Goal: Find contact information: Find contact information

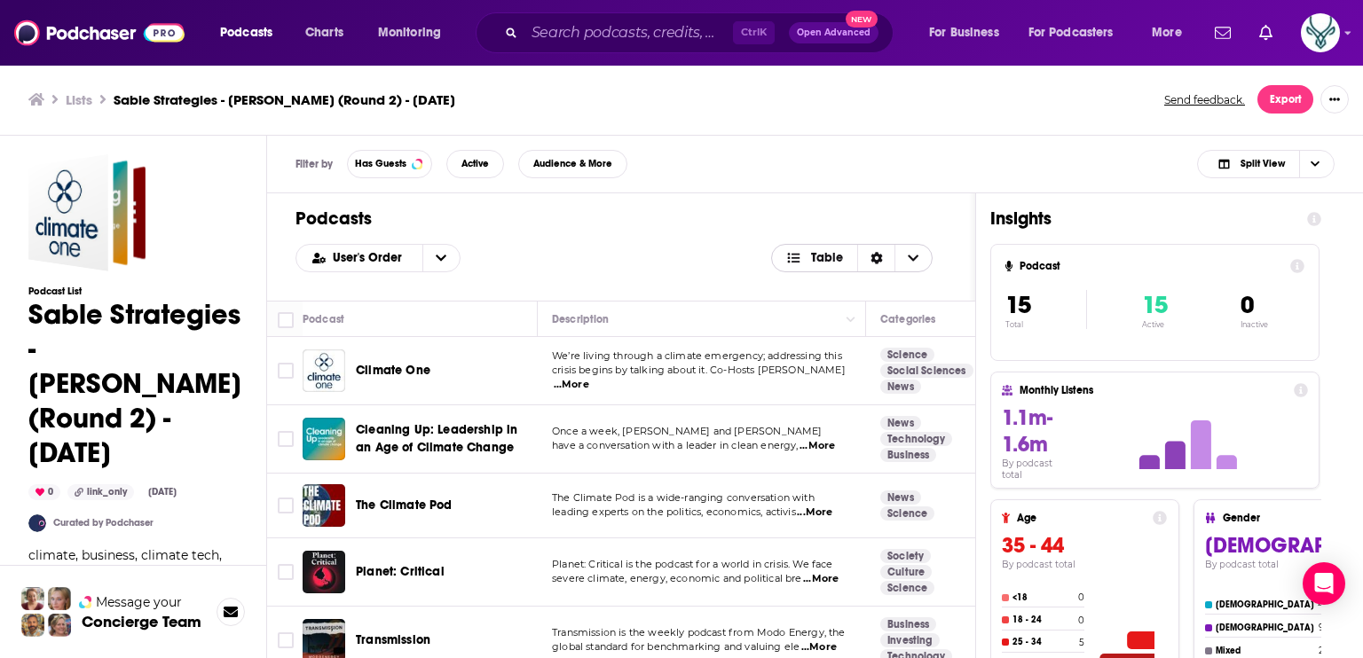
click at [911, 264] on icon "Choose View" at bounding box center [913, 258] width 11 height 12
click at [895, 204] on div "Podcasts User's Order Table Card Table" at bounding box center [621, 246] width 708 height 107
click at [803, 131] on div "Lists Sable Strategies - Barclay Rogers (Round 2) - September 8, 2025 Send feed…" at bounding box center [681, 100] width 1363 height 72
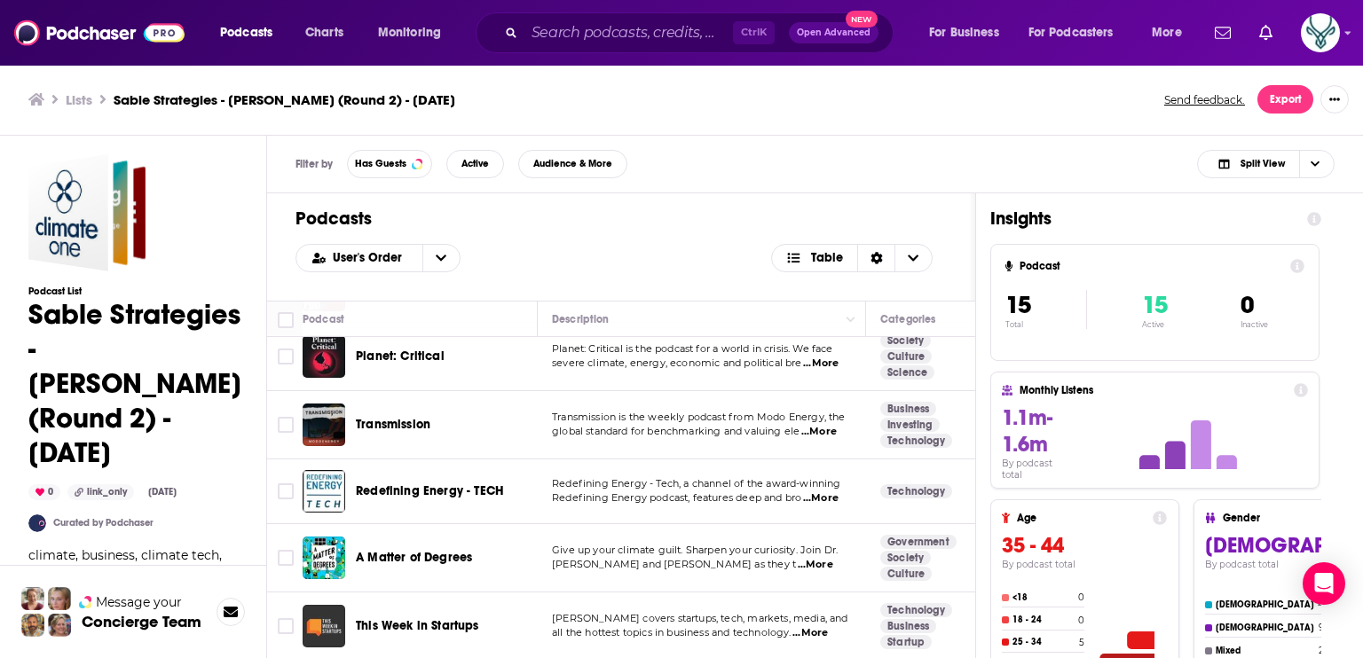
scroll to position [89, 0]
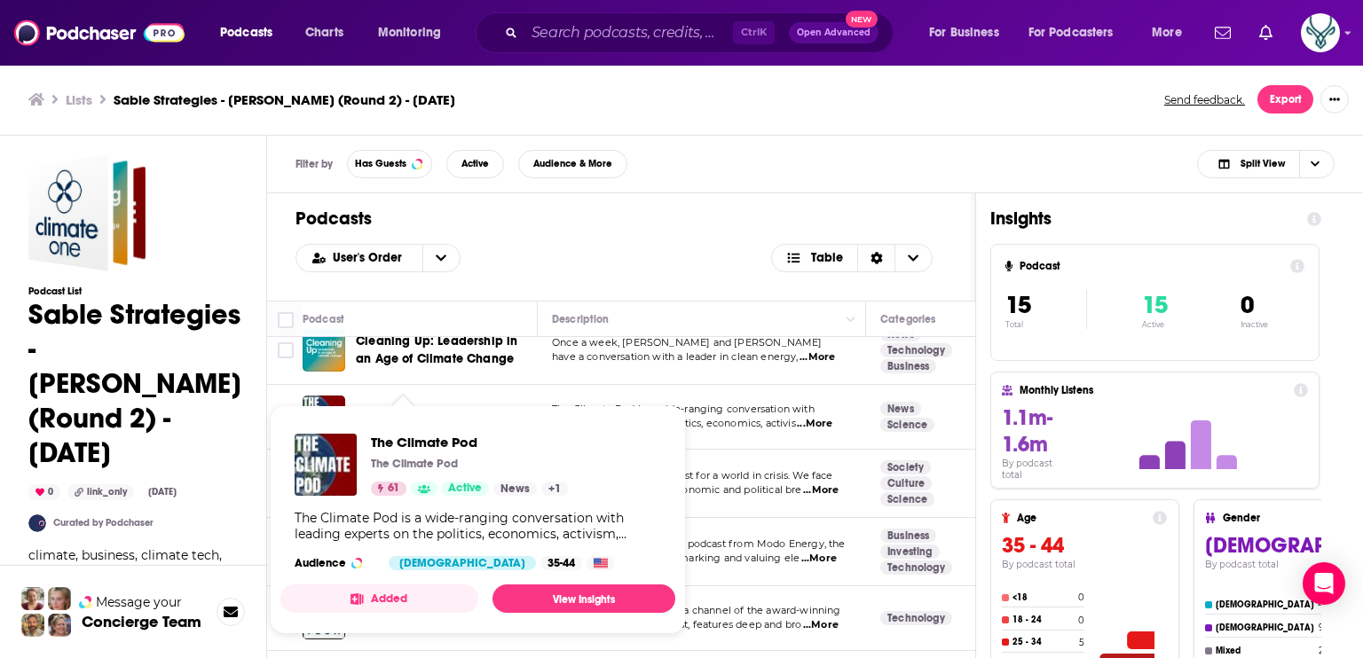
drag, startPoint x: 399, startPoint y: 411, endPoint x: 831, endPoint y: 146, distance: 506.3
click at [831, 146] on div "Filter by Has Guests Active Audience & More Split View" at bounding box center [815, 165] width 1096 height 58
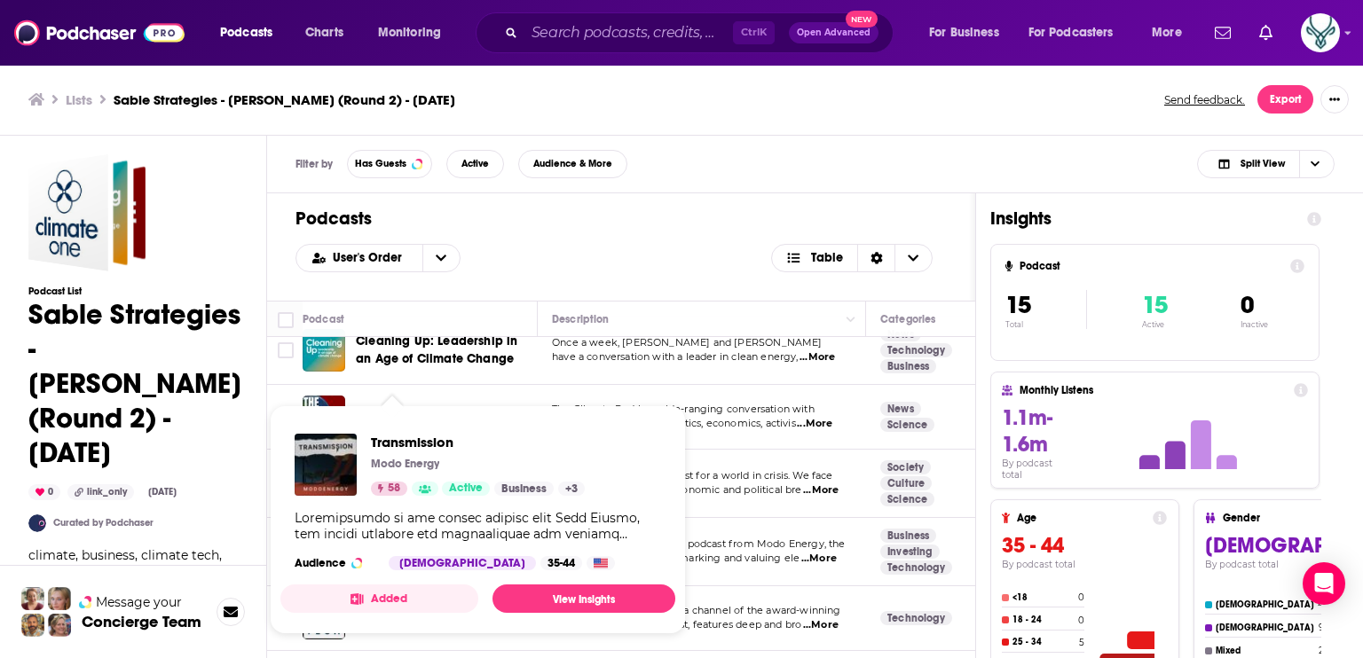
drag, startPoint x: 403, startPoint y: 552, endPoint x: 808, endPoint y: 221, distance: 523.5
click at [808, 221] on h1 "Podcasts" at bounding box center [620, 219] width 651 height 22
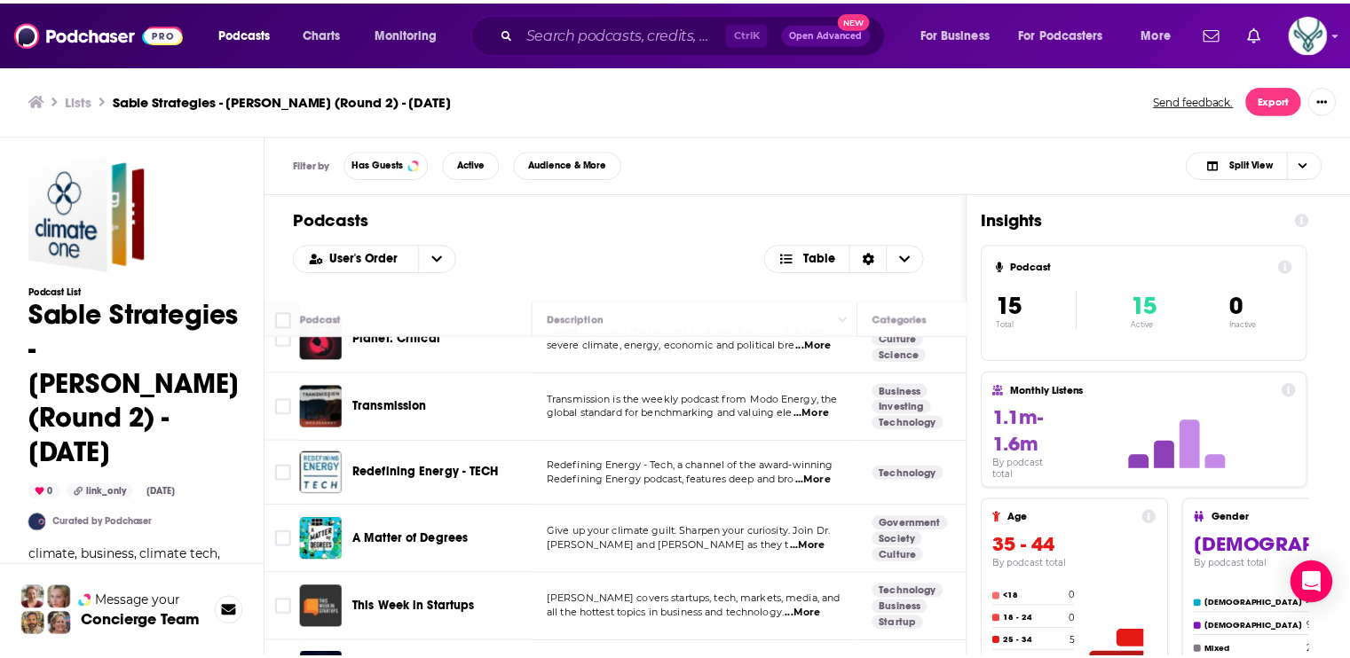
scroll to position [266, 0]
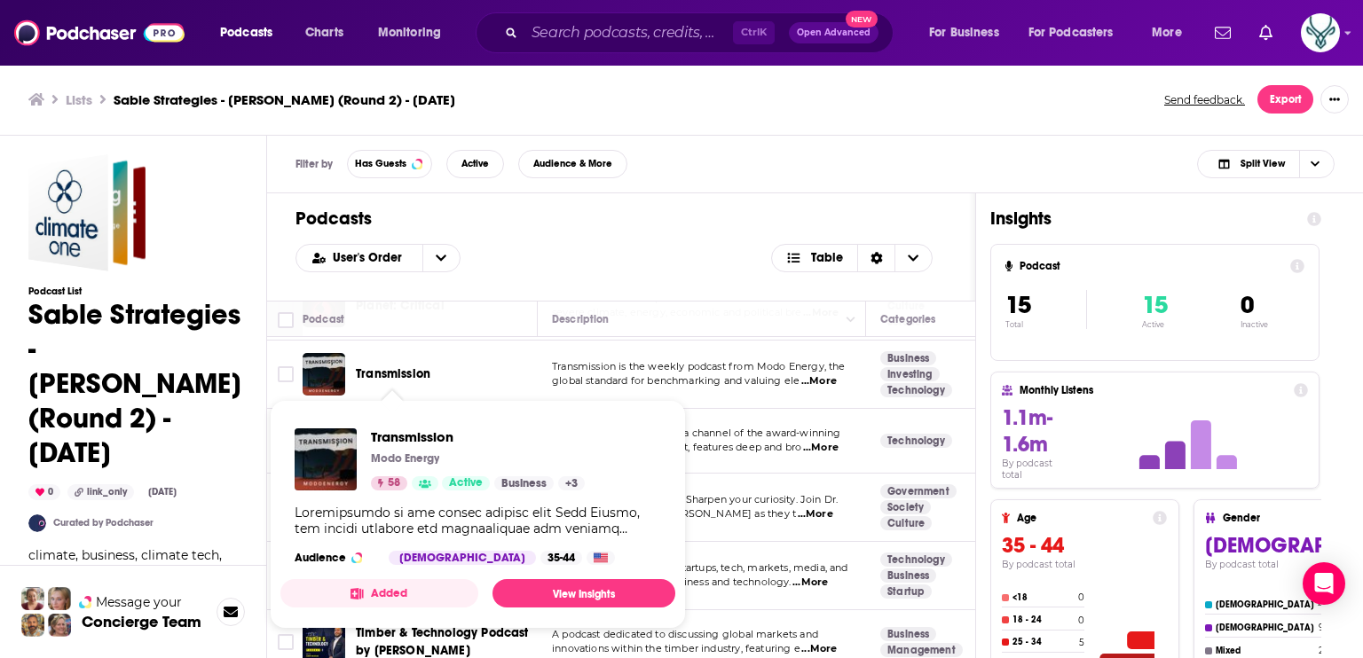
click at [378, 373] on span "Transmission" at bounding box center [393, 373] width 75 height 15
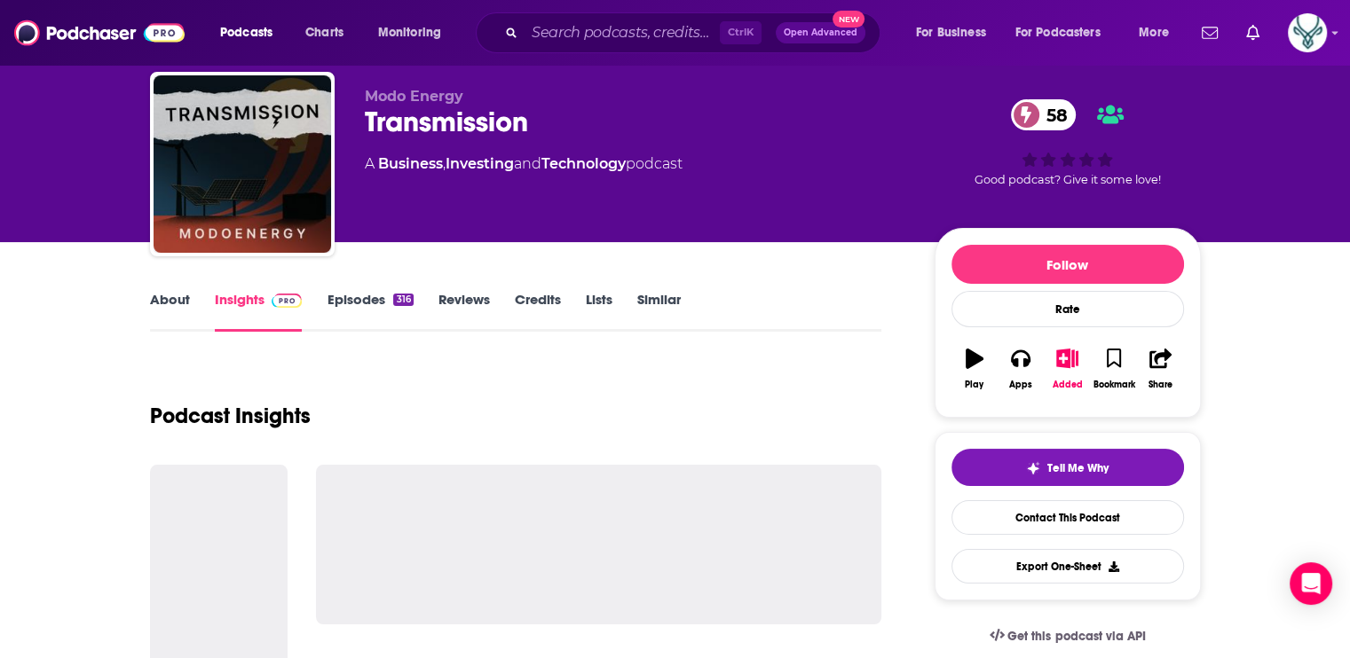
scroll to position [177, 0]
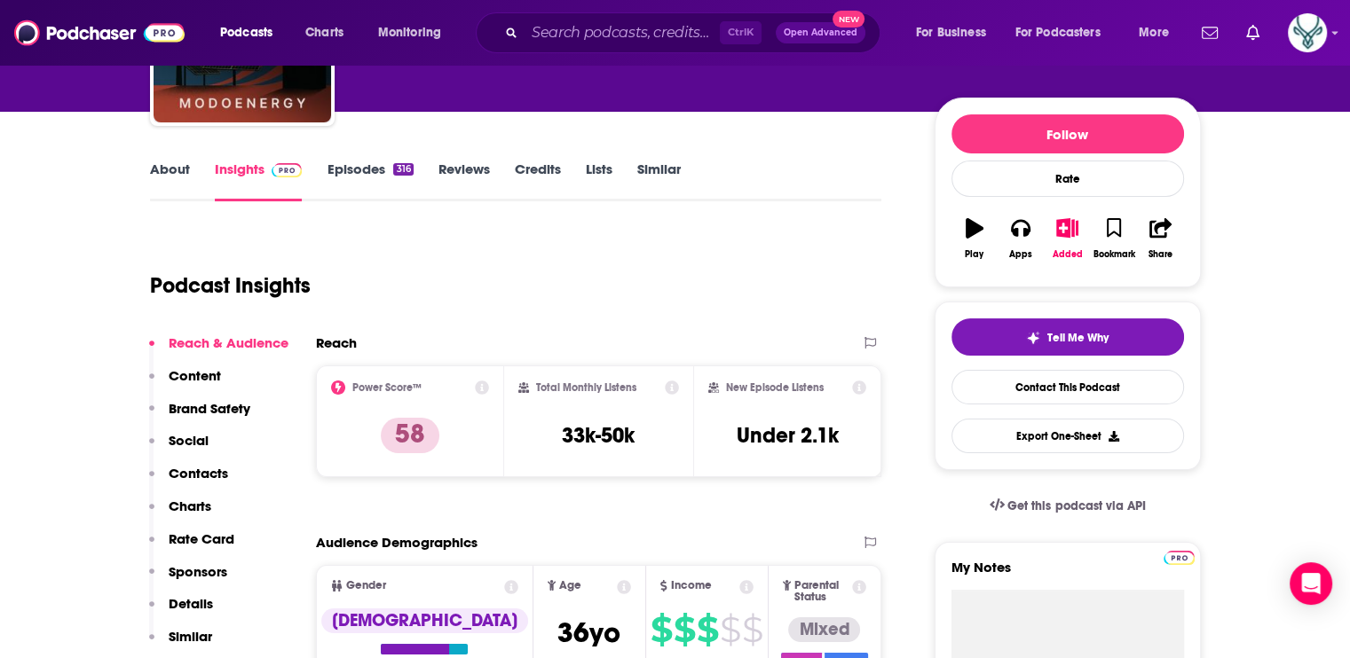
click at [164, 170] on link "About" at bounding box center [170, 181] width 40 height 41
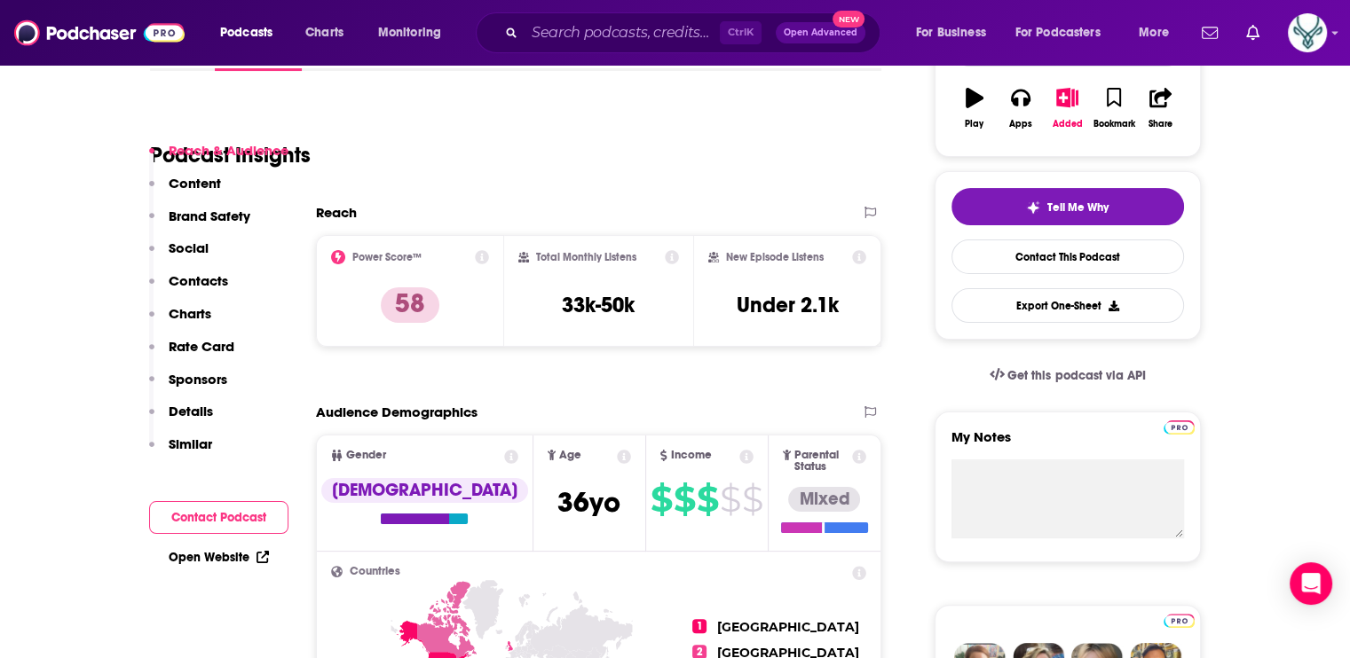
scroll to position [355, 0]
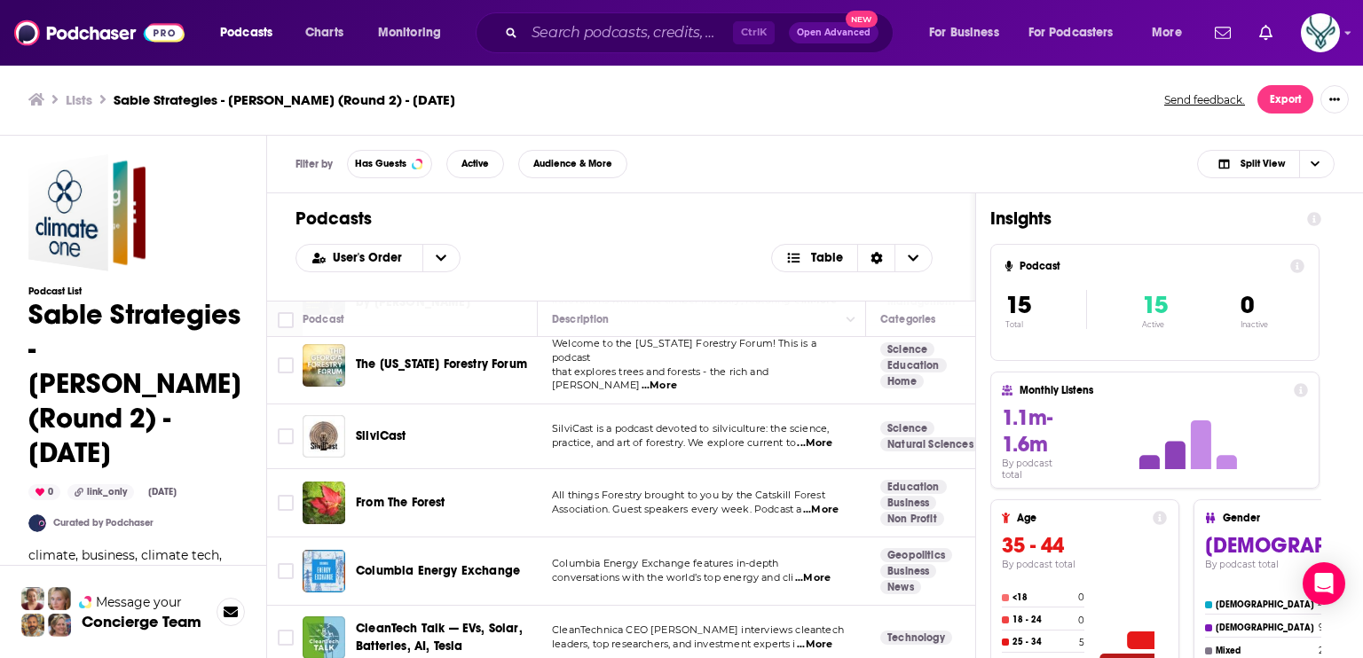
scroll to position [621, 0]
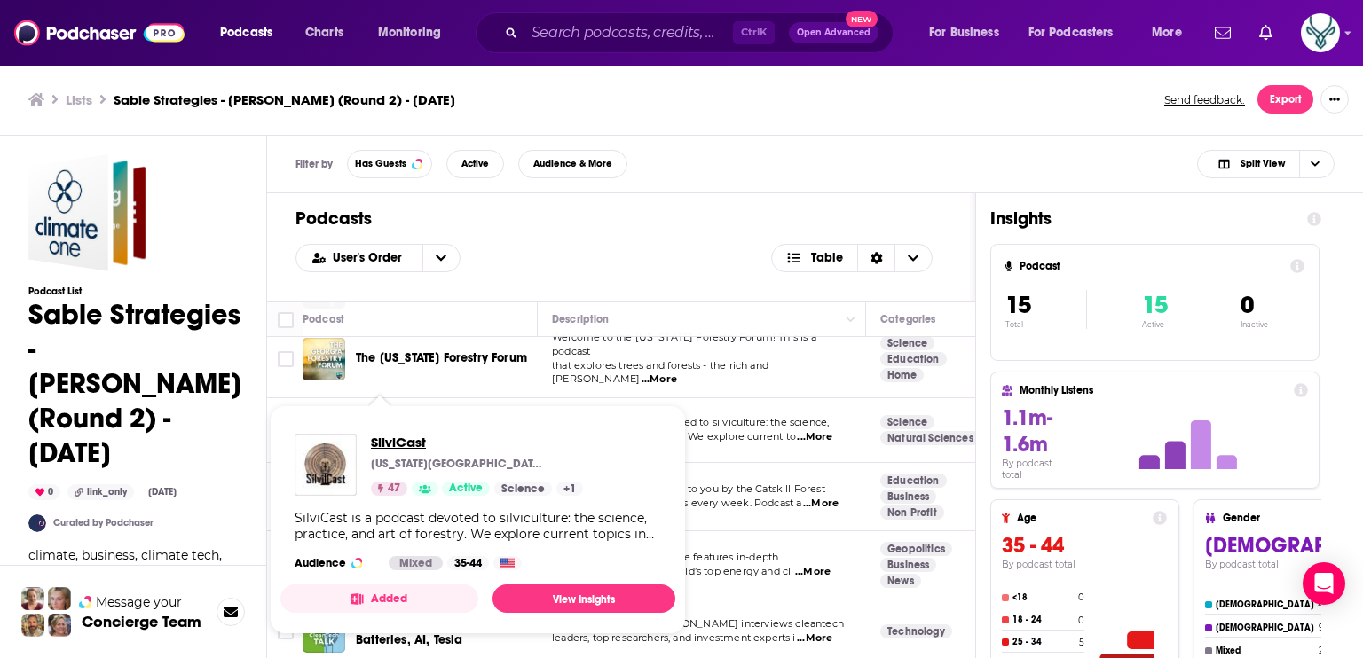
drag, startPoint x: 373, startPoint y: 413, endPoint x: 391, endPoint y: 444, distance: 36.2
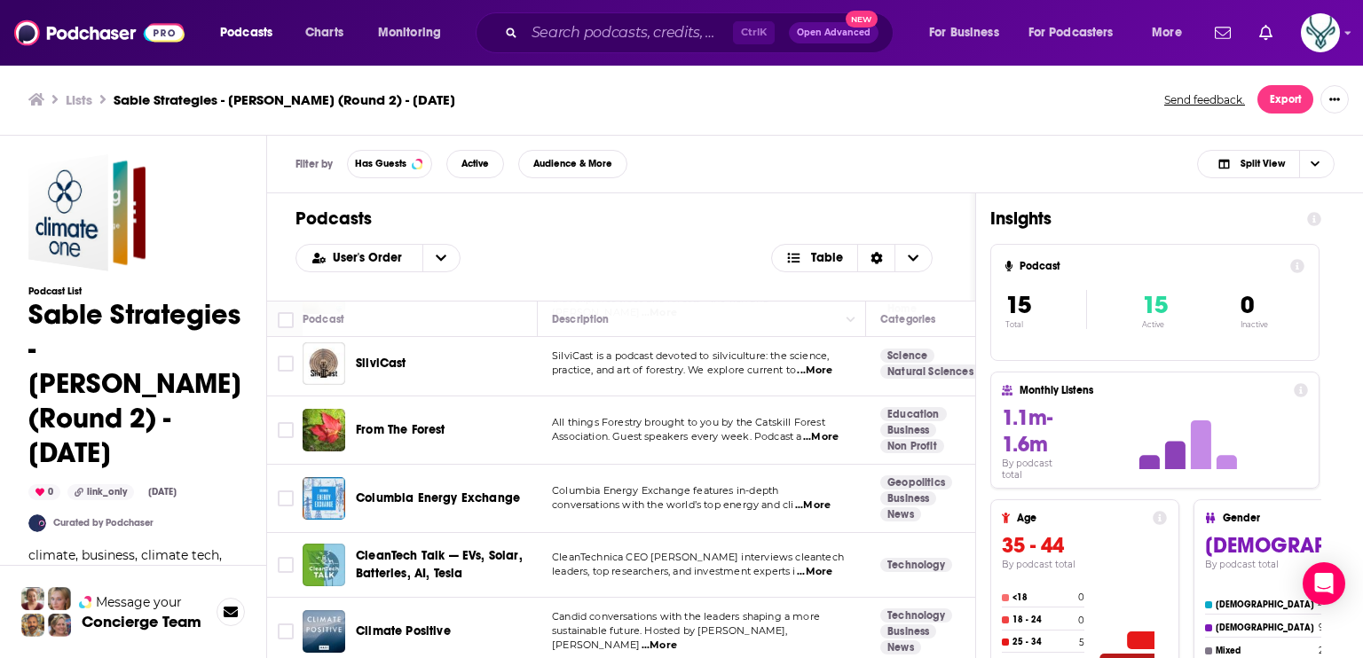
scroll to position [692, 0]
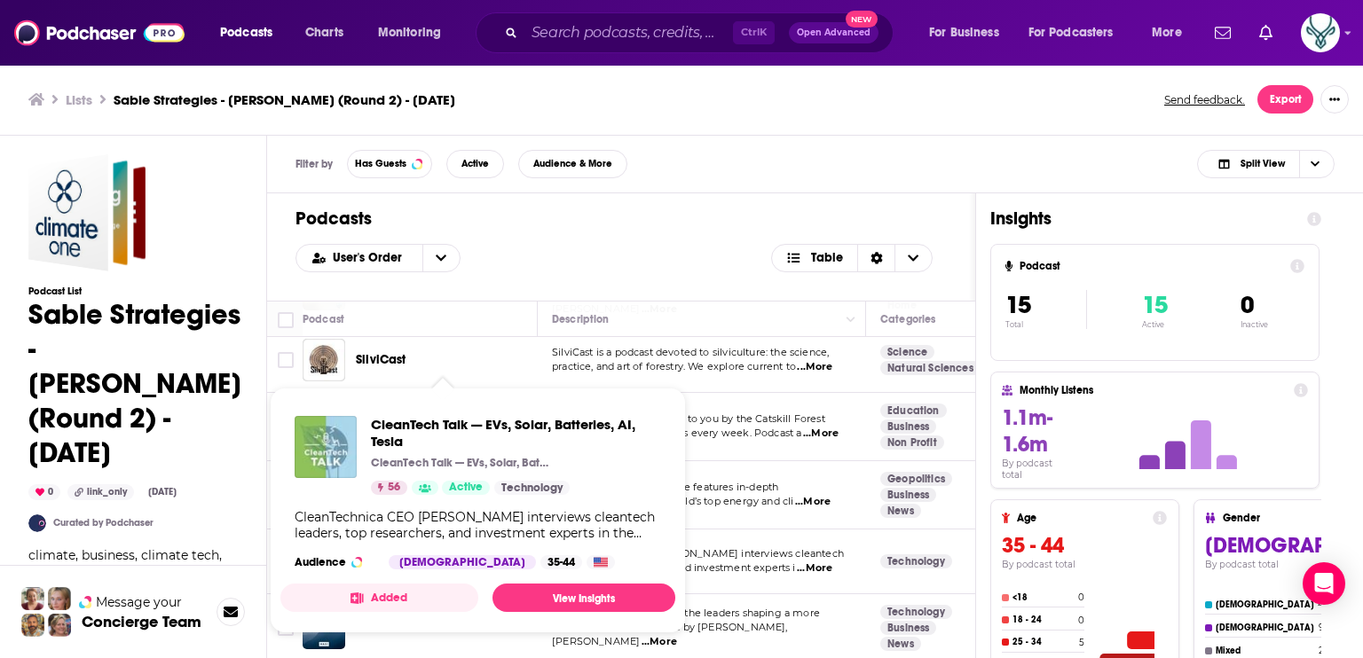
drag, startPoint x: 402, startPoint y: 536, endPoint x: 350, endPoint y: 447, distance: 103.0
click at [350, 447] on img "CleanTech Talk — EVs, Solar, Batteries, AI, Tesla" at bounding box center [326, 447] width 62 height 62
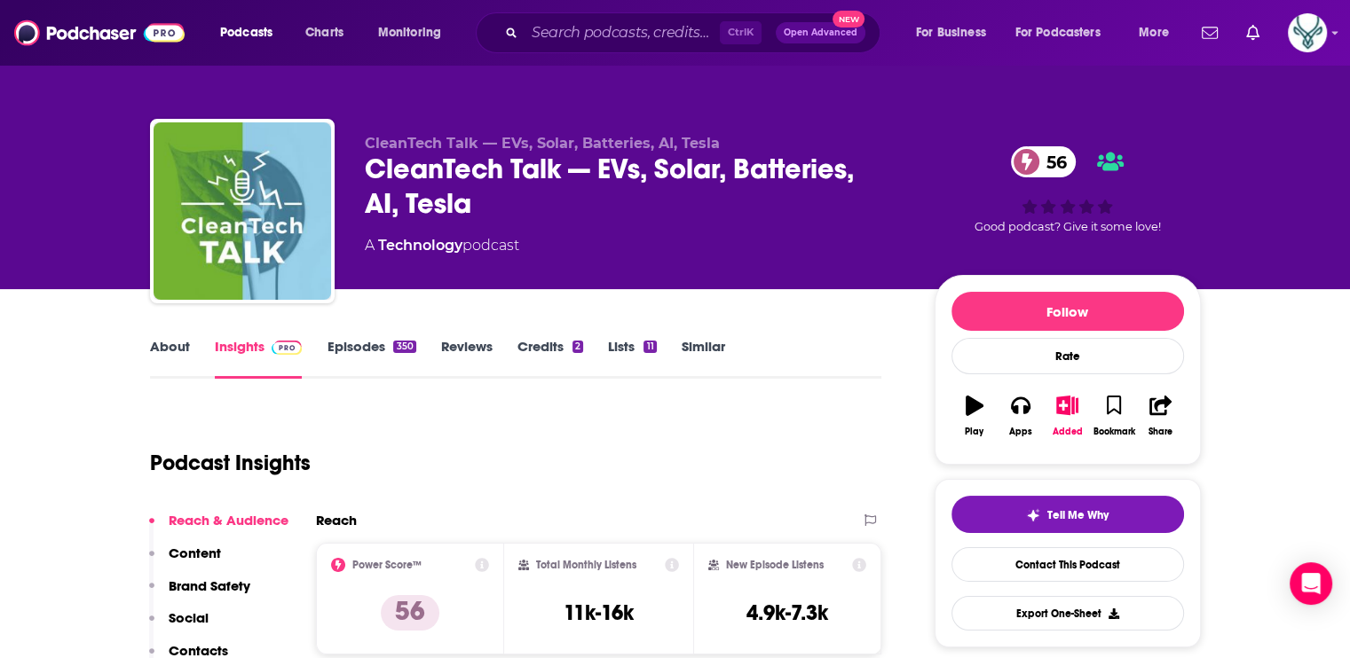
click at [169, 339] on link "About" at bounding box center [170, 358] width 40 height 41
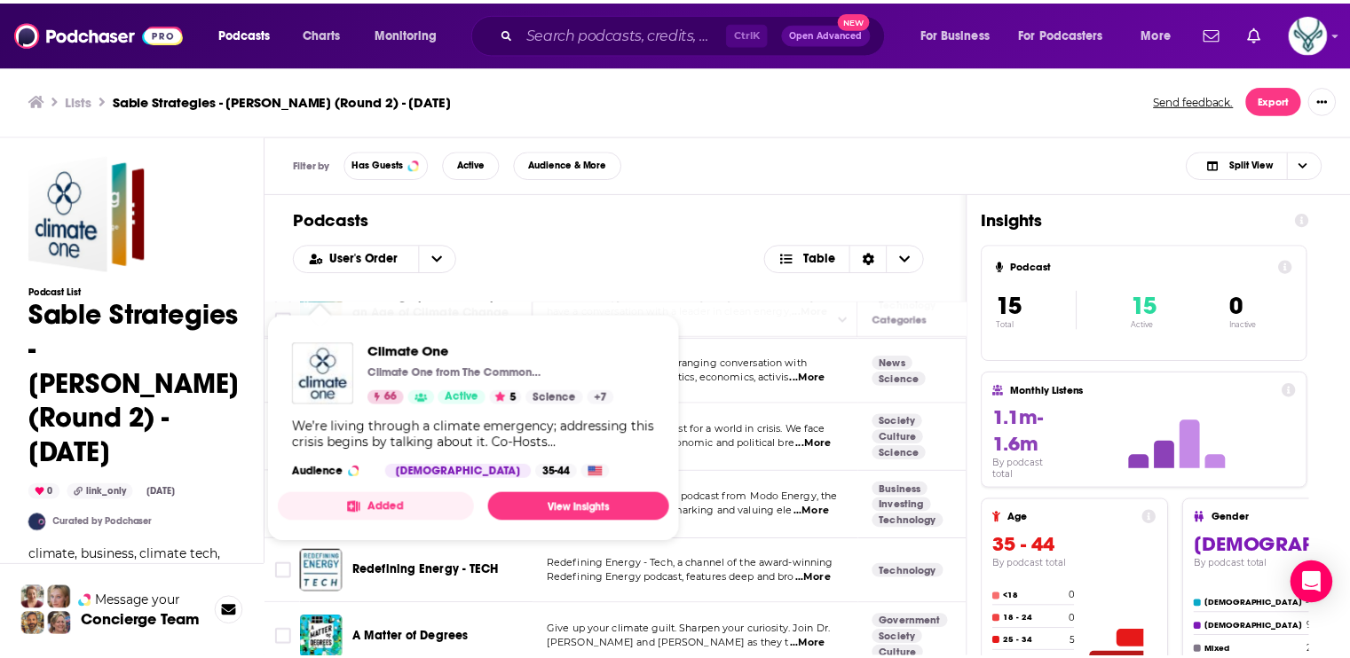
scroll to position [692, 0]
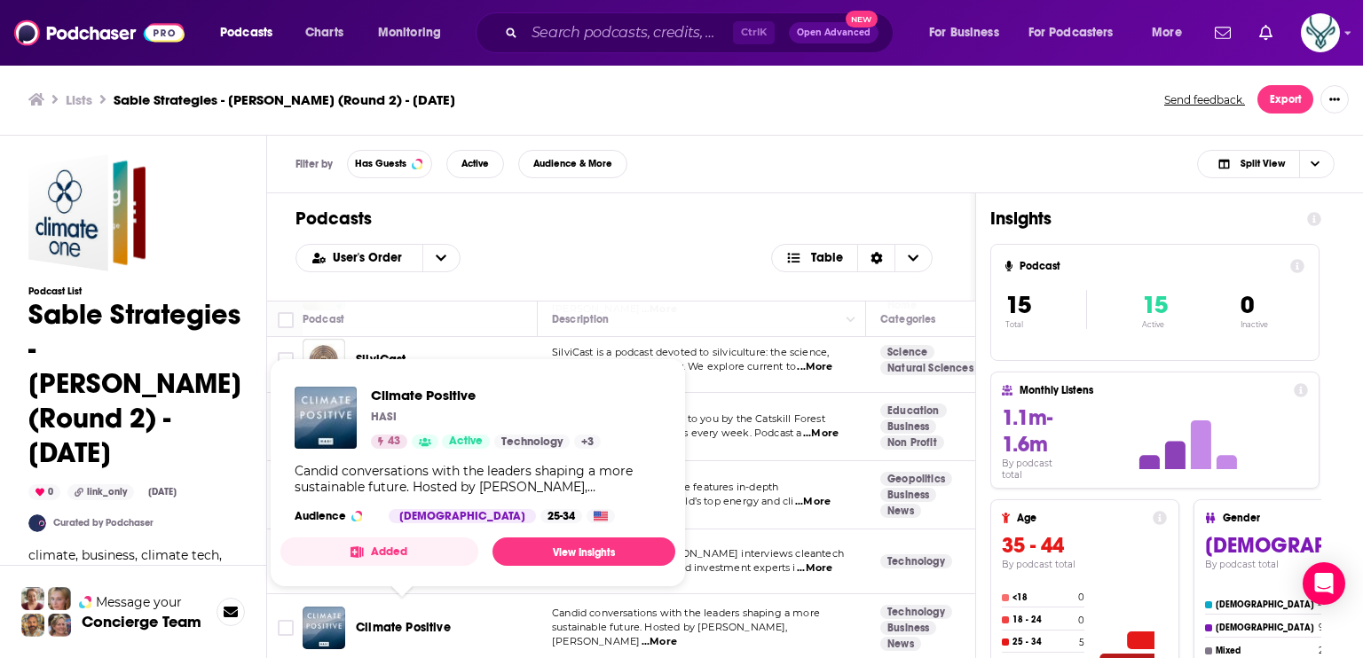
click at [405, 620] on span "Climate Positive" at bounding box center [403, 627] width 95 height 15
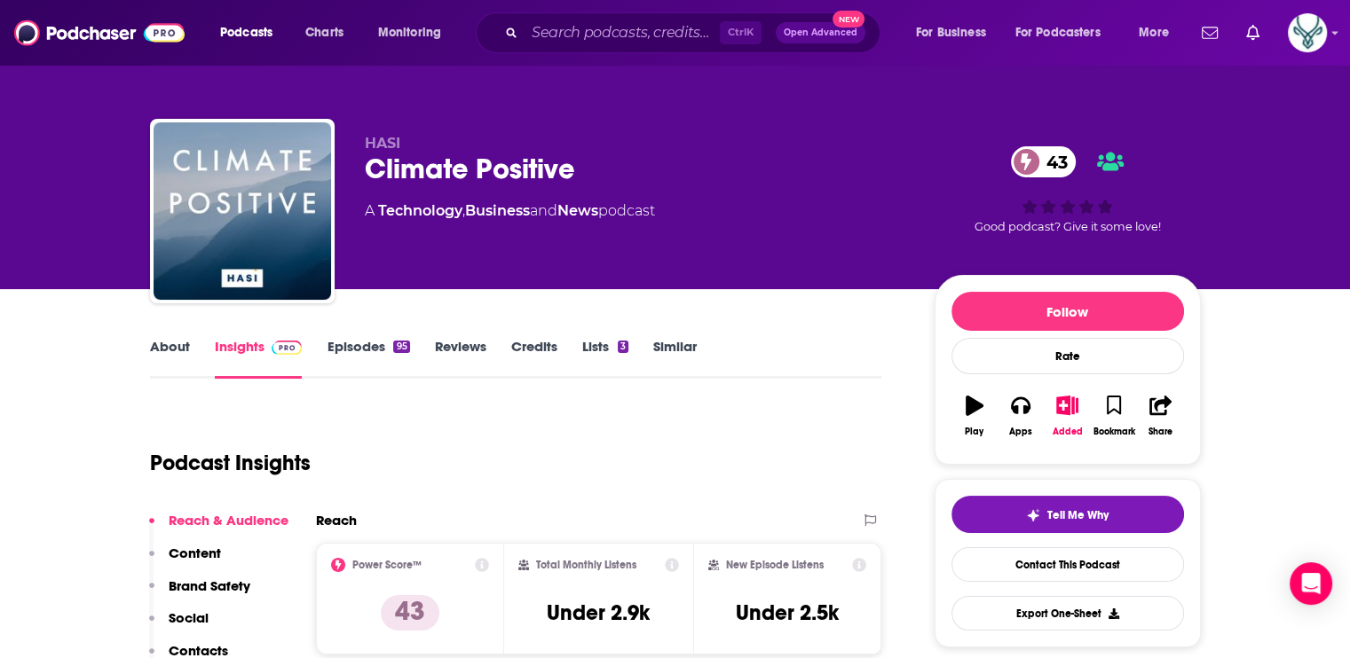
click at [177, 342] on link "About" at bounding box center [170, 358] width 40 height 41
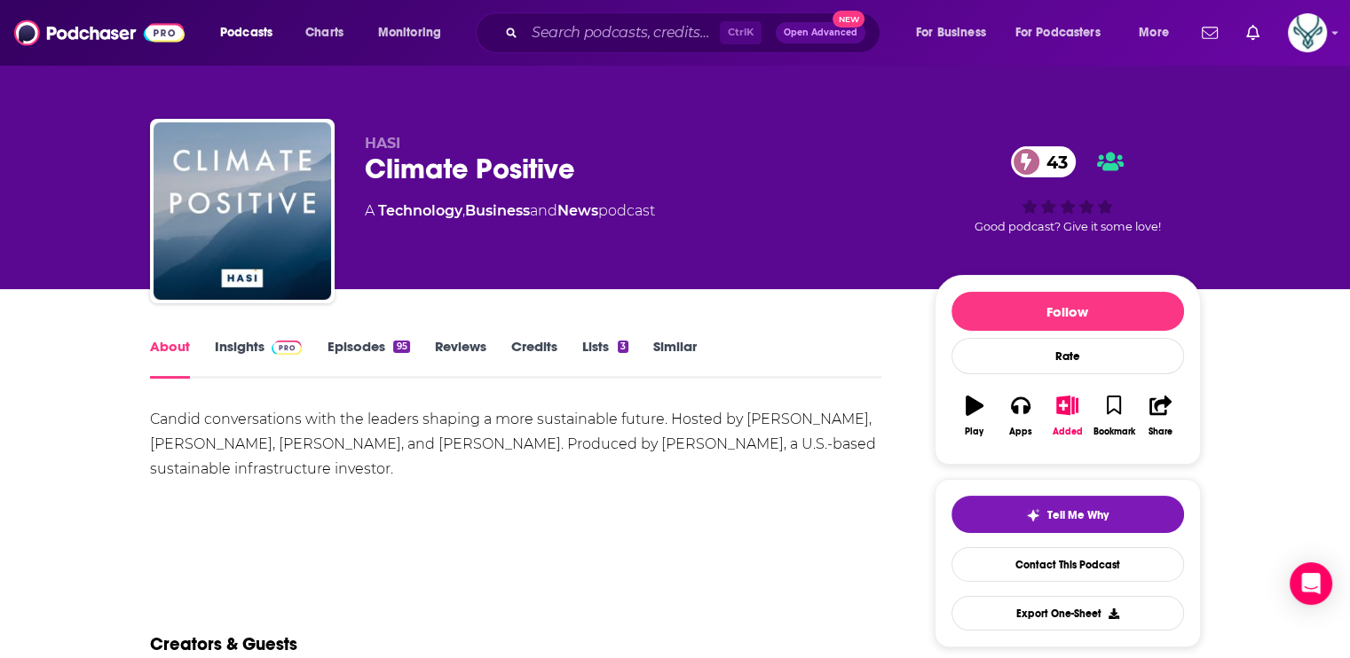
click at [346, 347] on link "Episodes 95" at bounding box center [368, 358] width 83 height 41
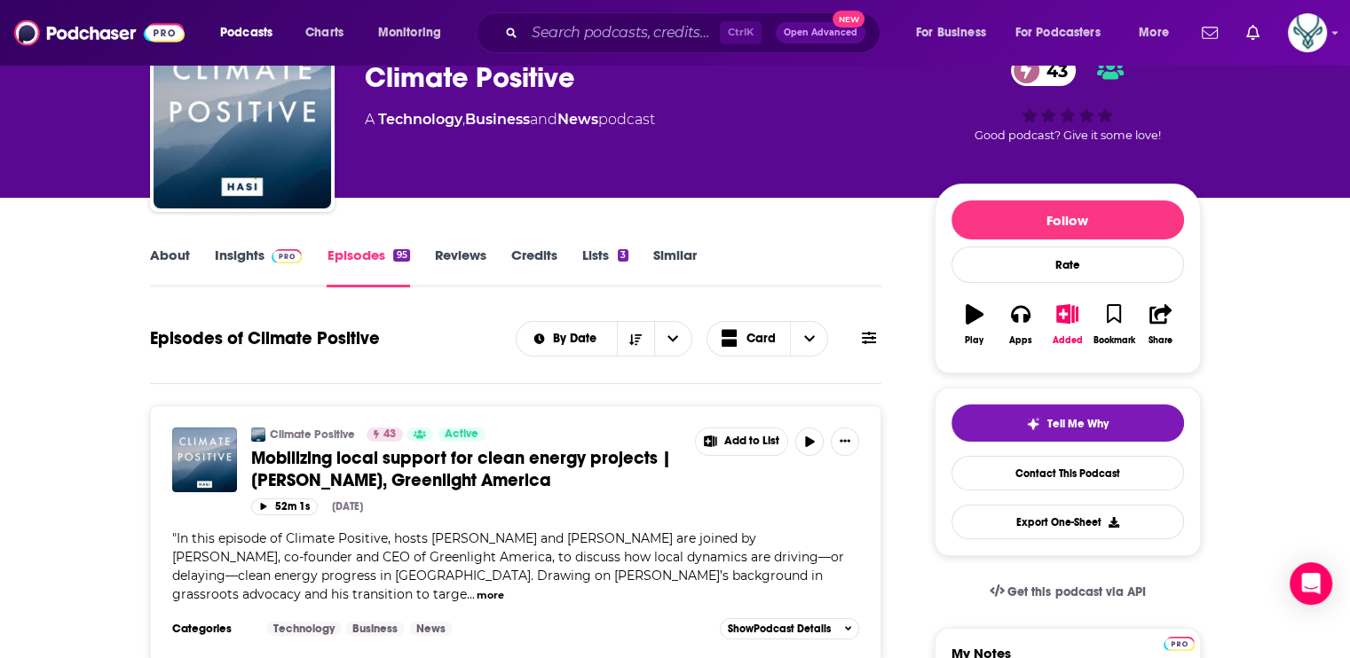
scroll to position [89, 0]
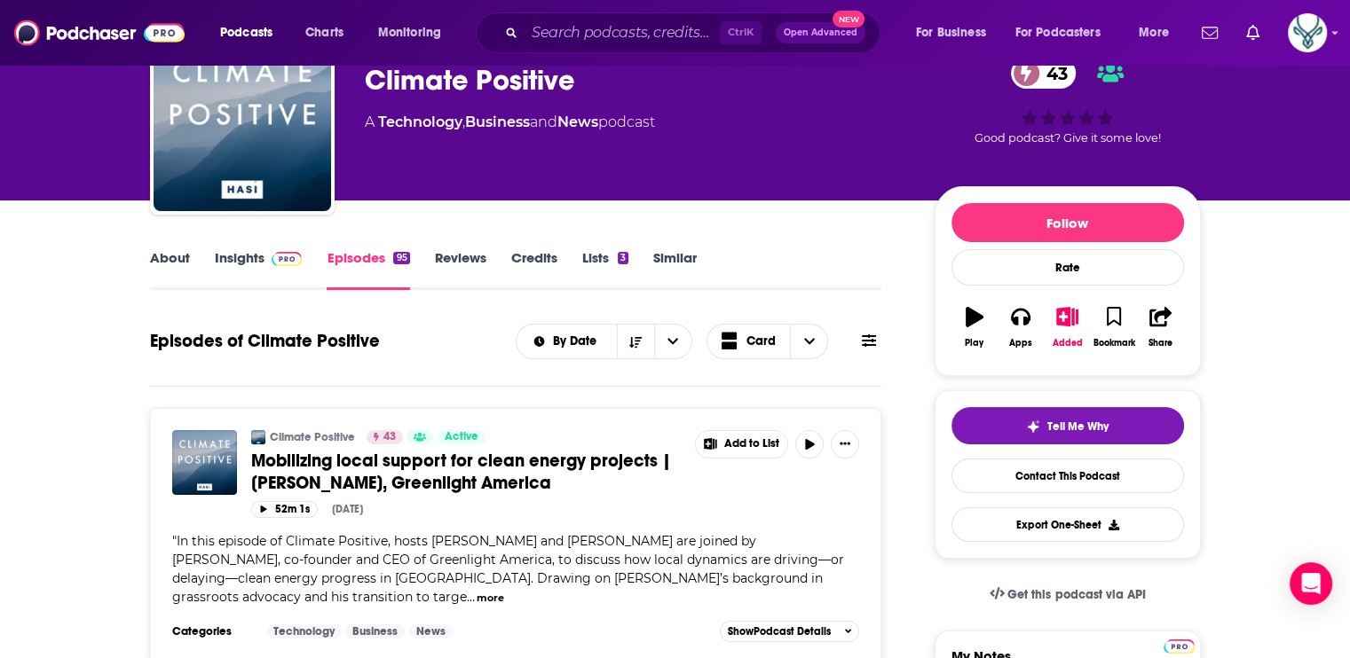
click at [170, 261] on link "About" at bounding box center [170, 269] width 40 height 41
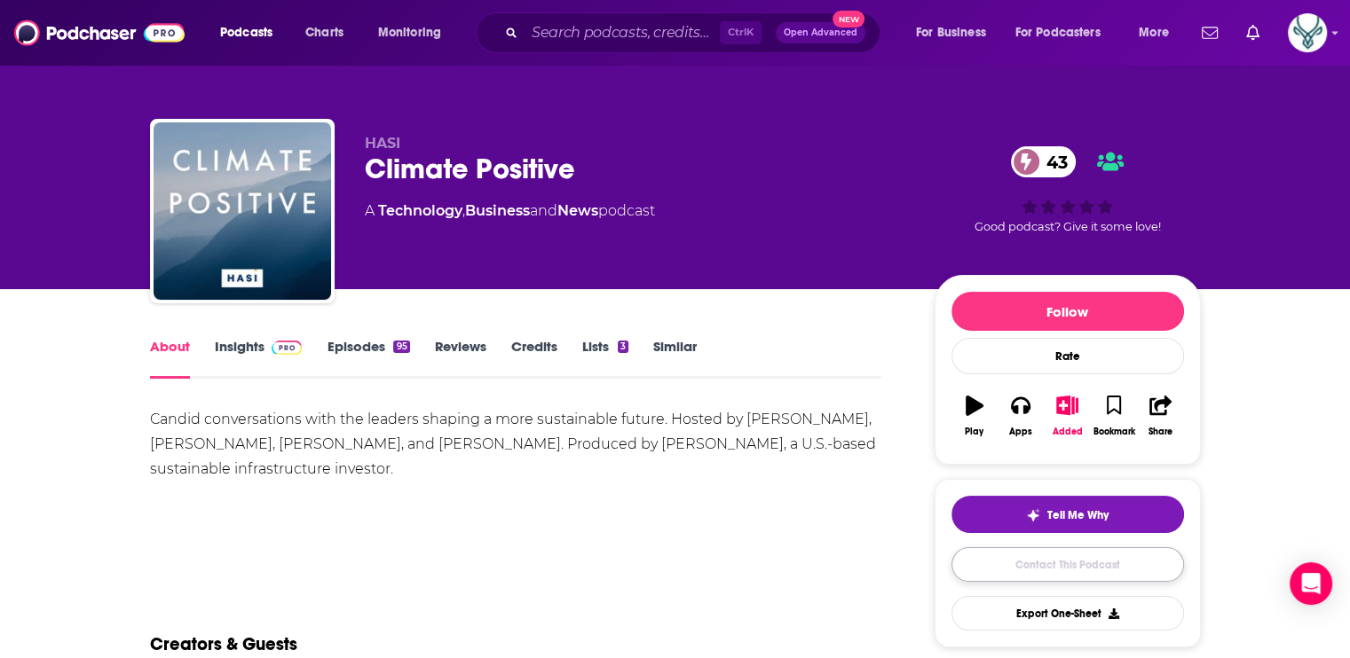
click at [1038, 569] on link "Contact This Podcast" at bounding box center [1067, 565] width 232 height 35
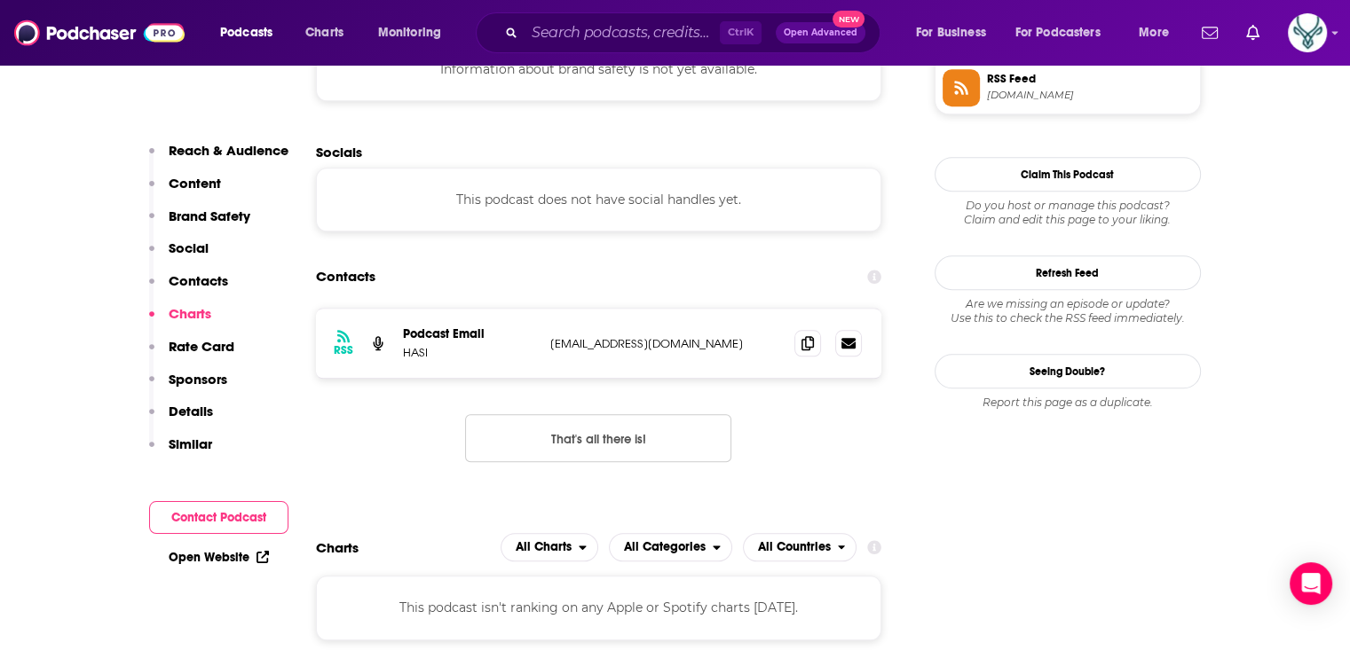
scroll to position [1643, 0]
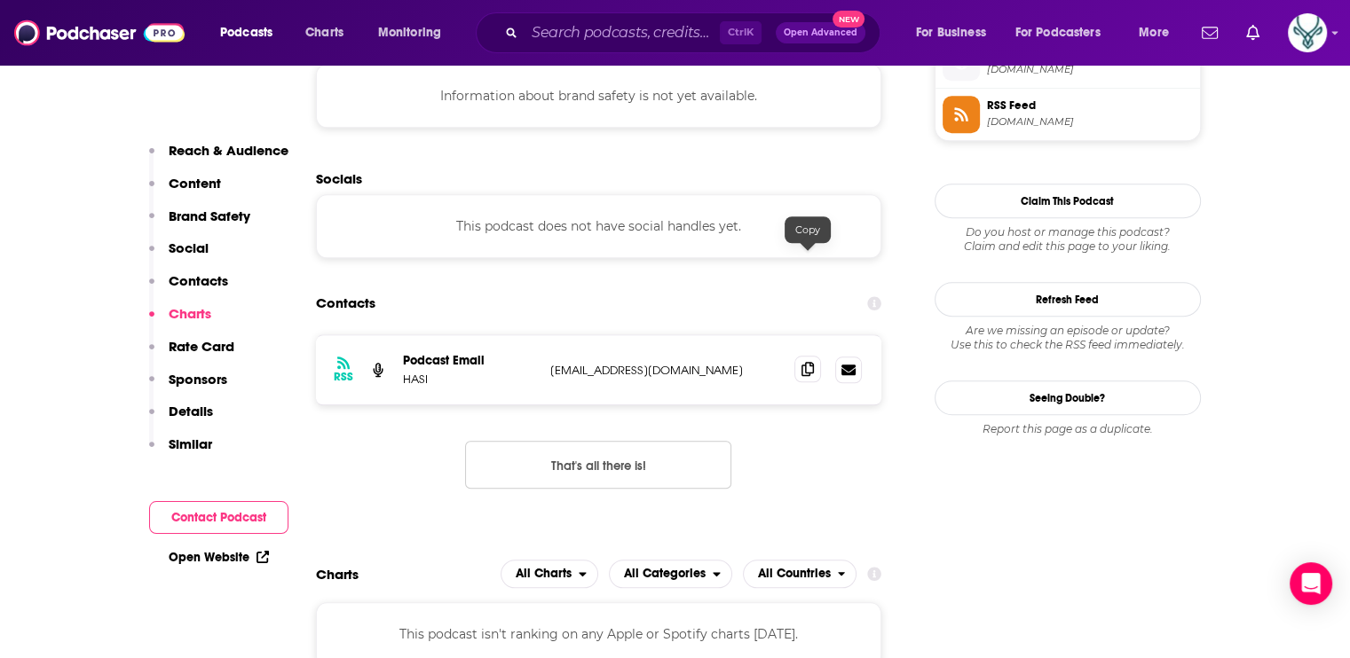
click at [802, 362] on icon at bounding box center [807, 369] width 12 height 14
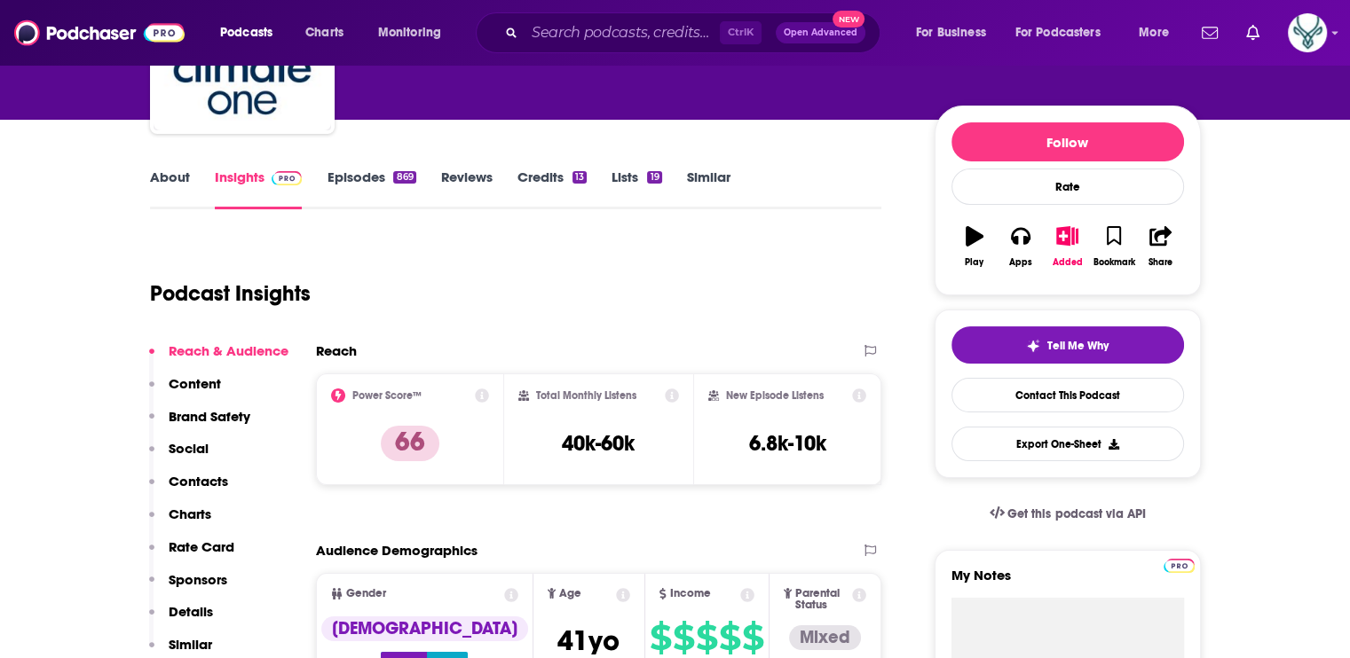
scroll to position [177, 0]
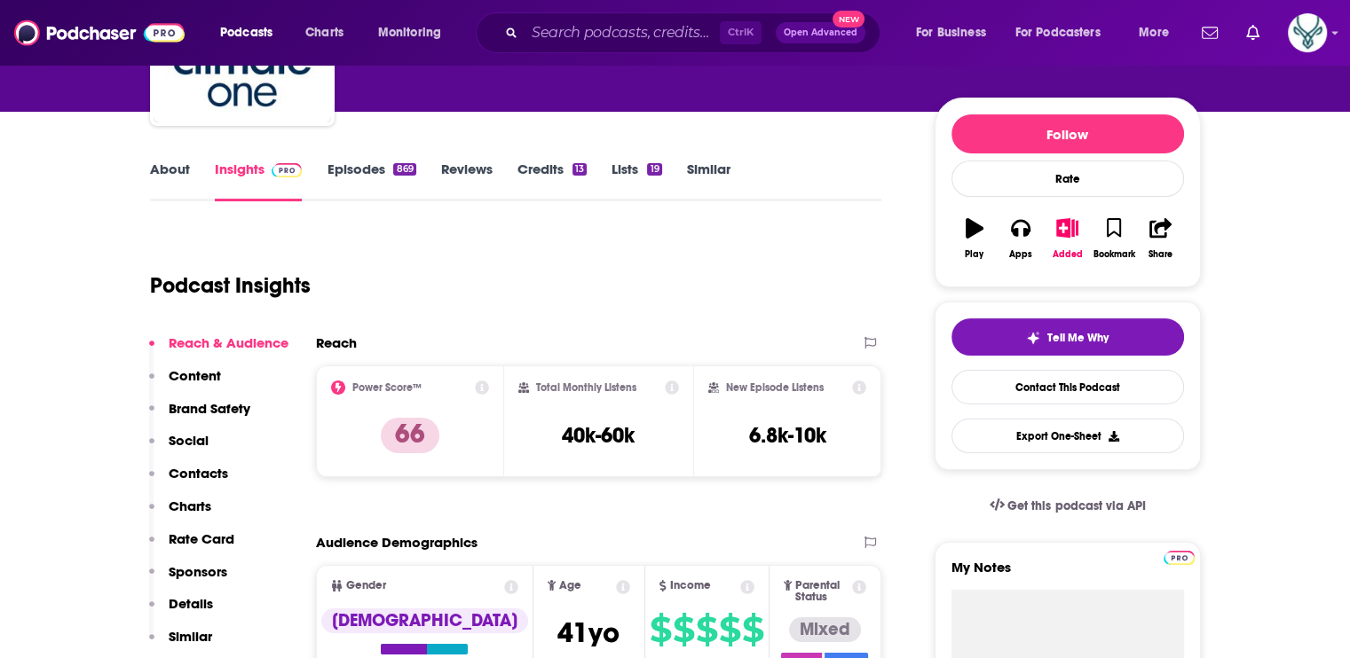
click at [165, 171] on link "About" at bounding box center [170, 181] width 40 height 41
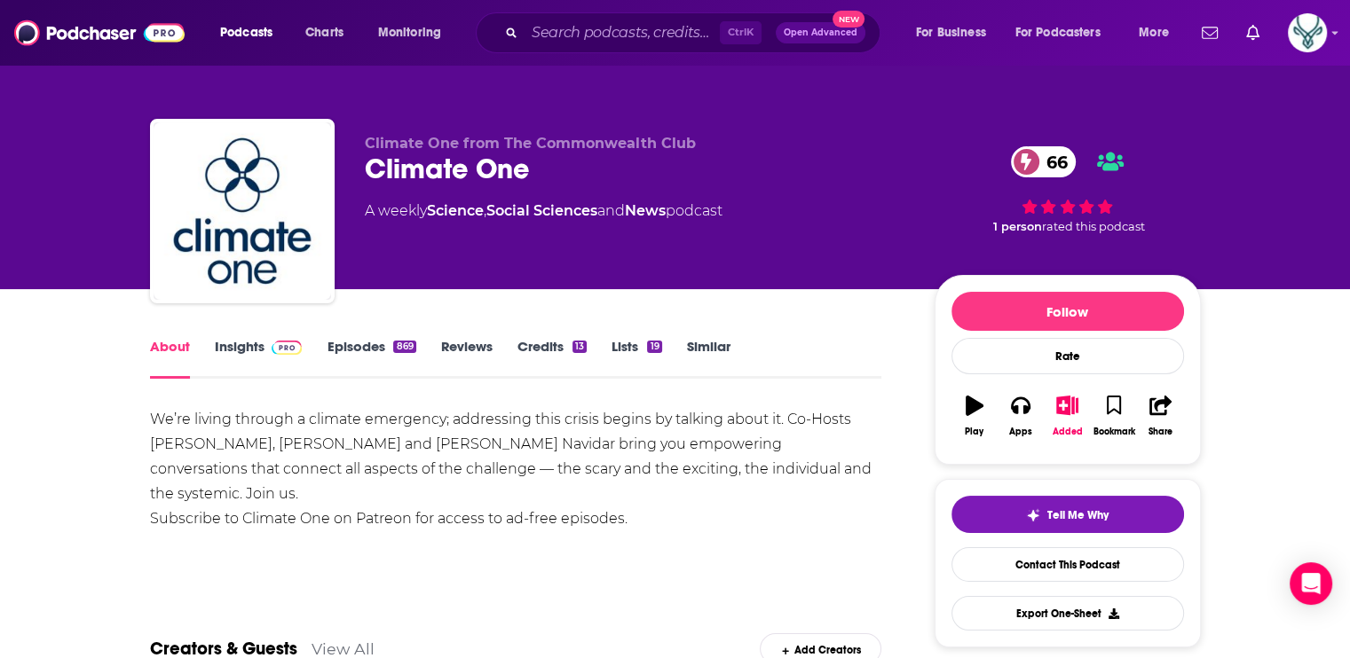
click at [1062, 544] on div "Tell Me Why Contact This Podcast Export One-Sheet" at bounding box center [1067, 563] width 232 height 135
click at [1060, 567] on link "Contact This Podcast" at bounding box center [1067, 565] width 232 height 35
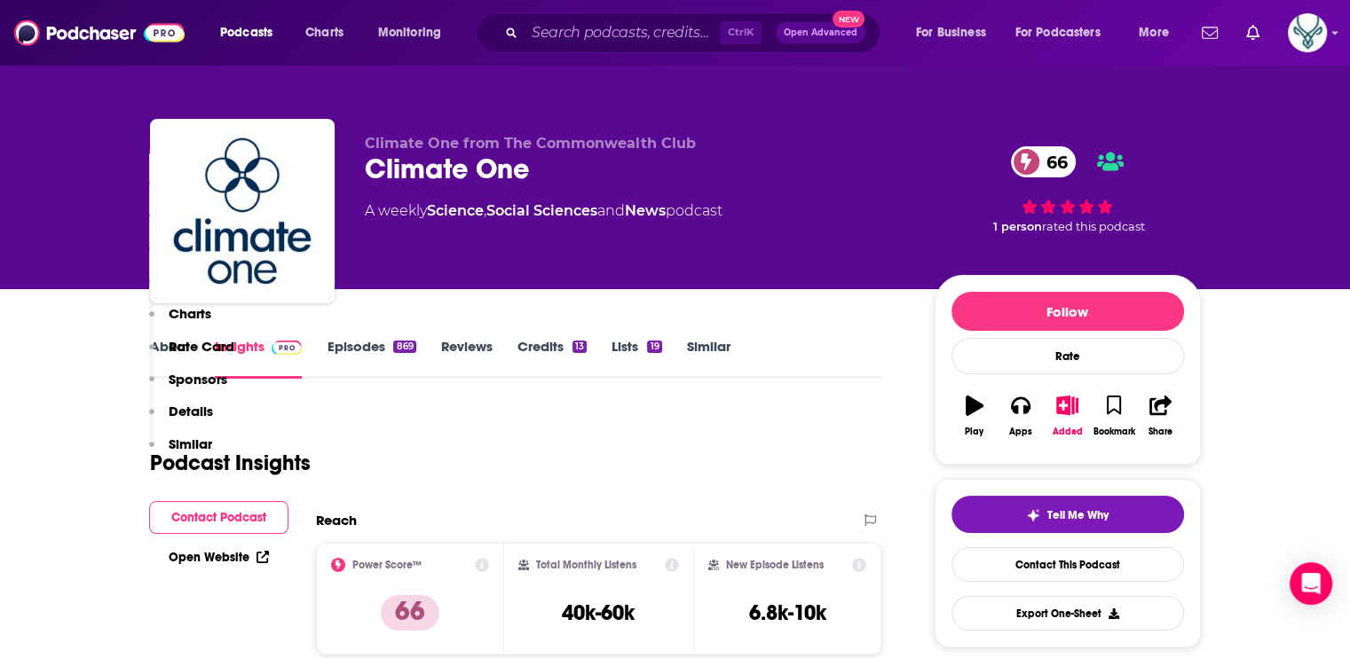
scroll to position [2295, 0]
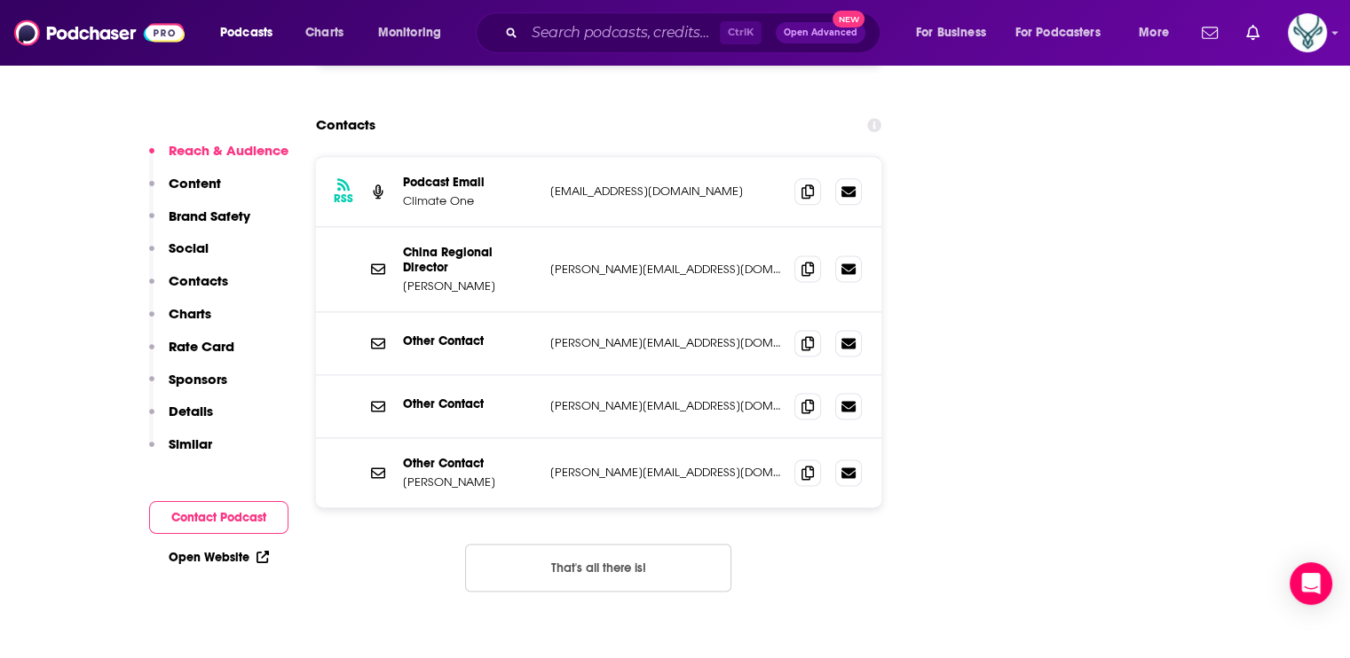
click at [200, 274] on p "Contacts" at bounding box center [198, 280] width 59 height 17
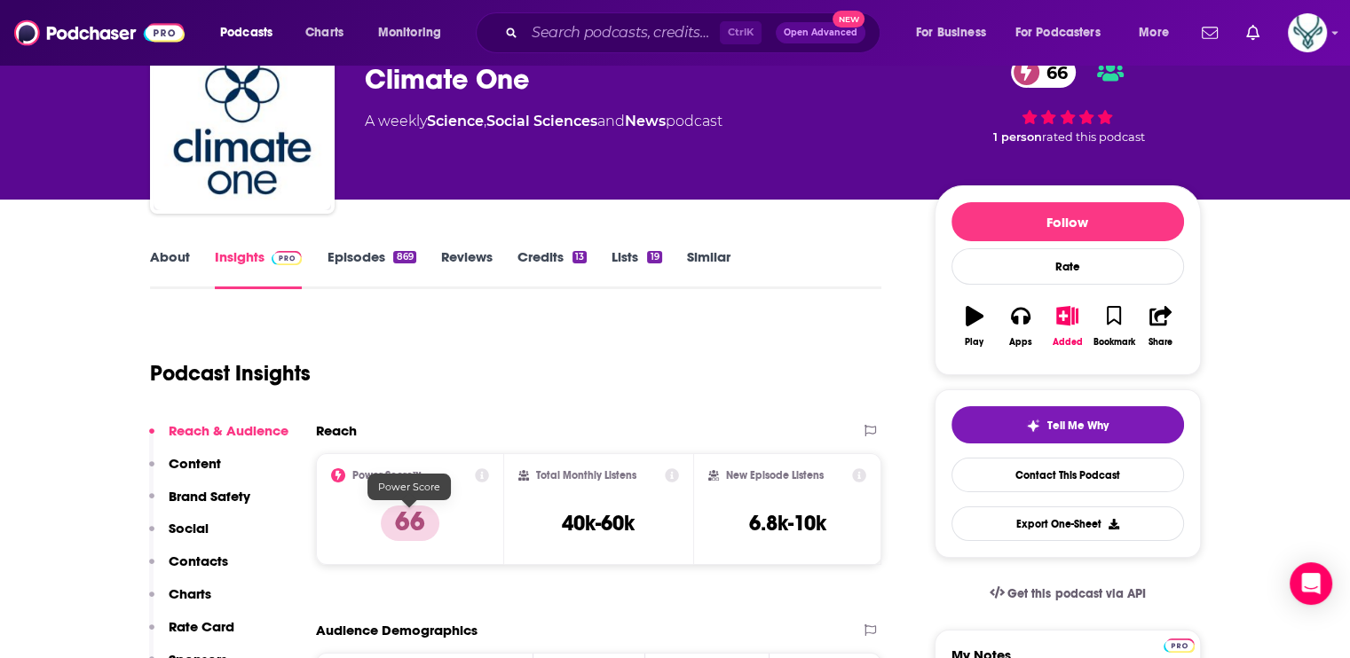
scroll to position [89, 0]
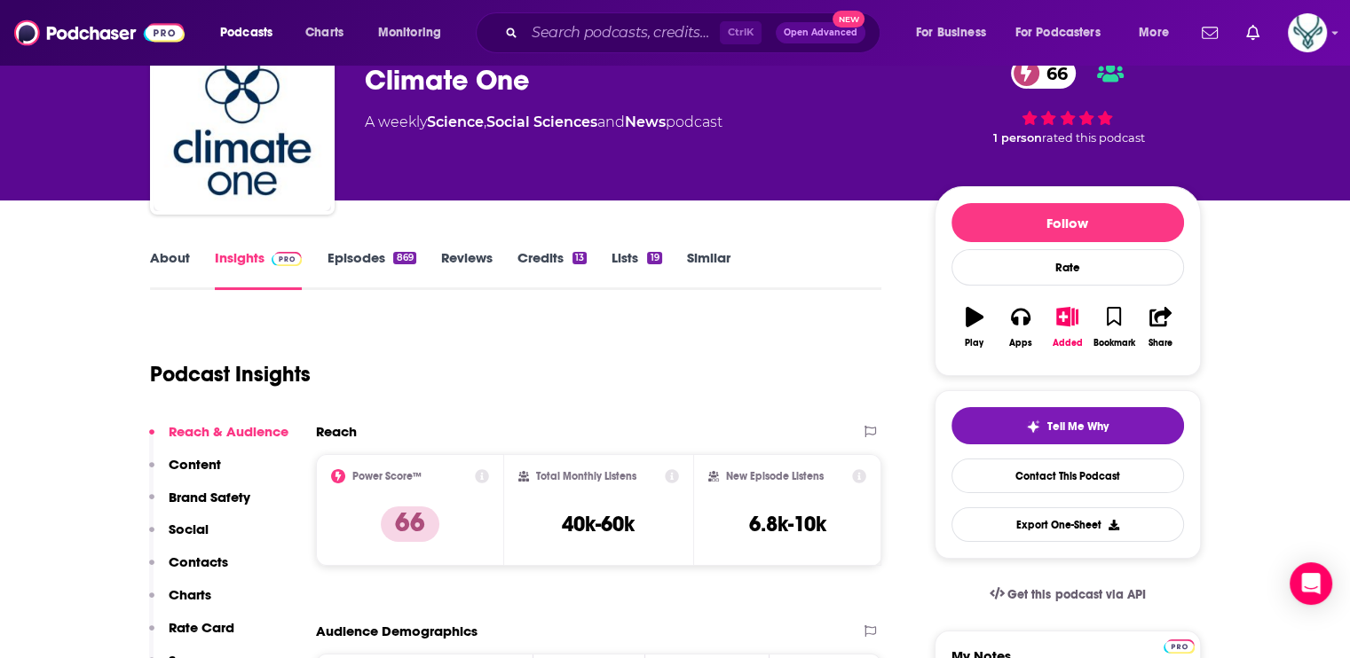
click at [173, 253] on link "About" at bounding box center [170, 269] width 40 height 41
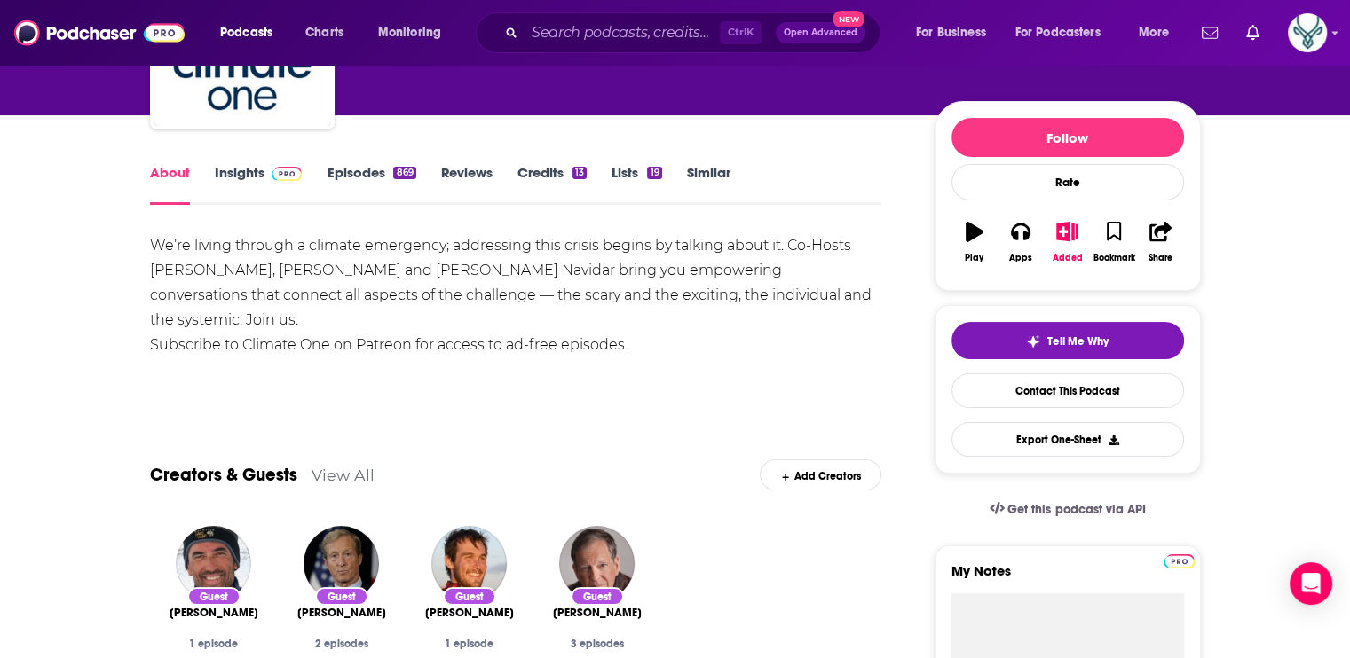
scroll to position [177, 0]
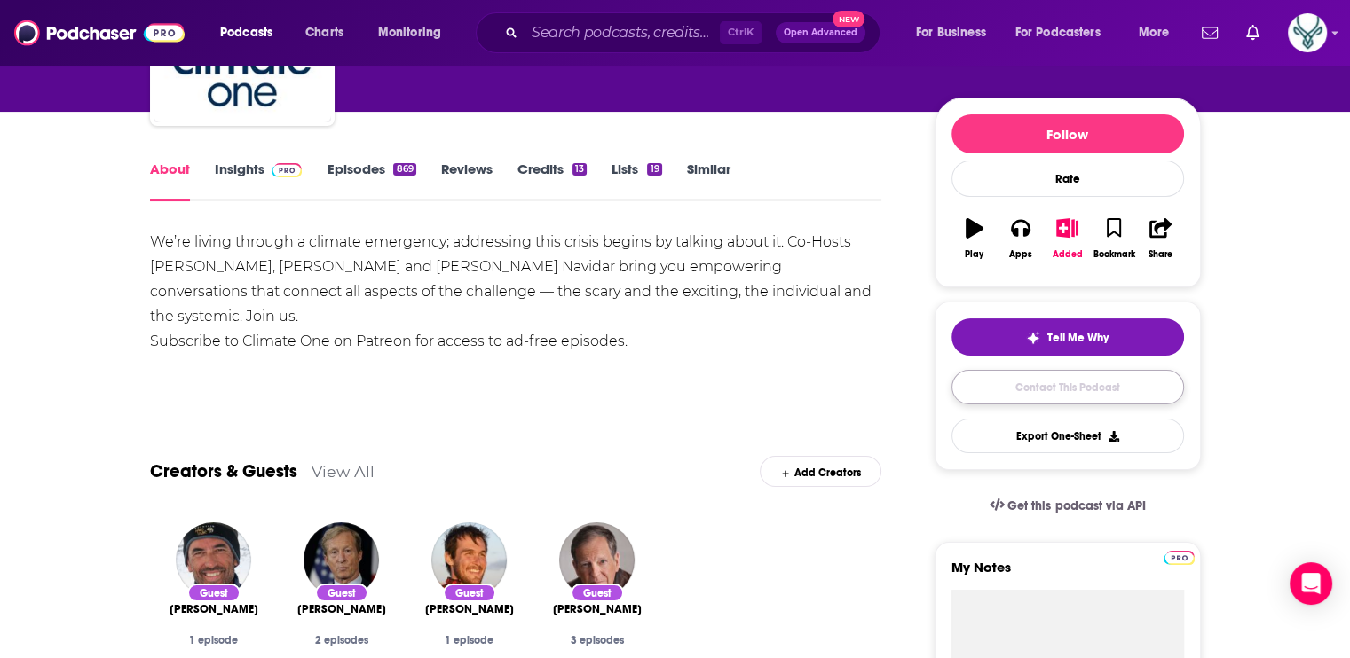
click at [1107, 382] on link "Contact This Podcast" at bounding box center [1067, 387] width 232 height 35
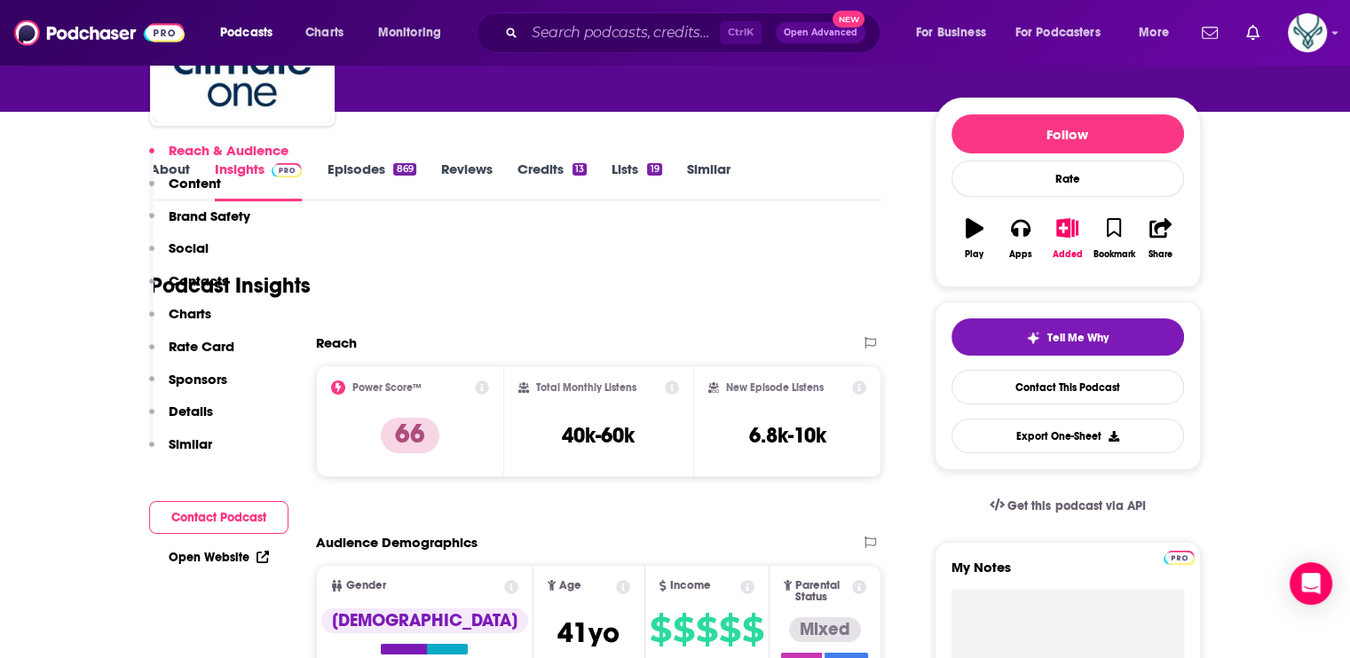
scroll to position [2295, 0]
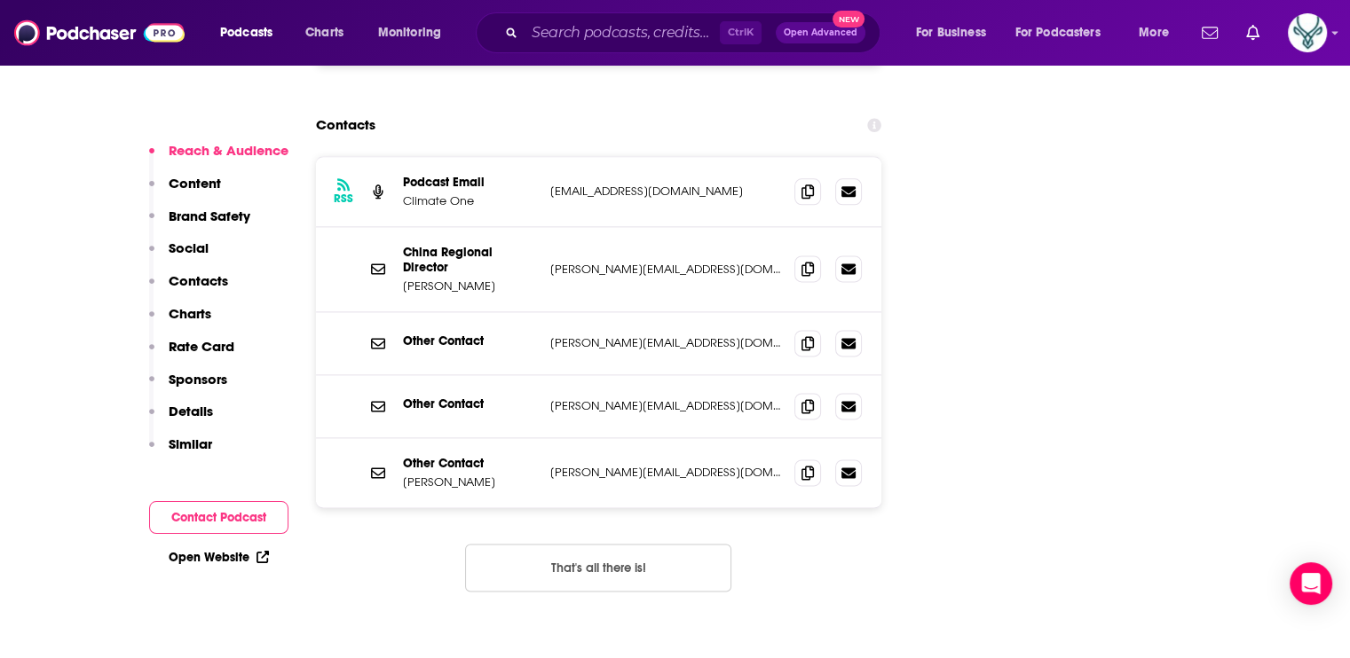
click at [202, 275] on p "Contacts" at bounding box center [198, 280] width 59 height 17
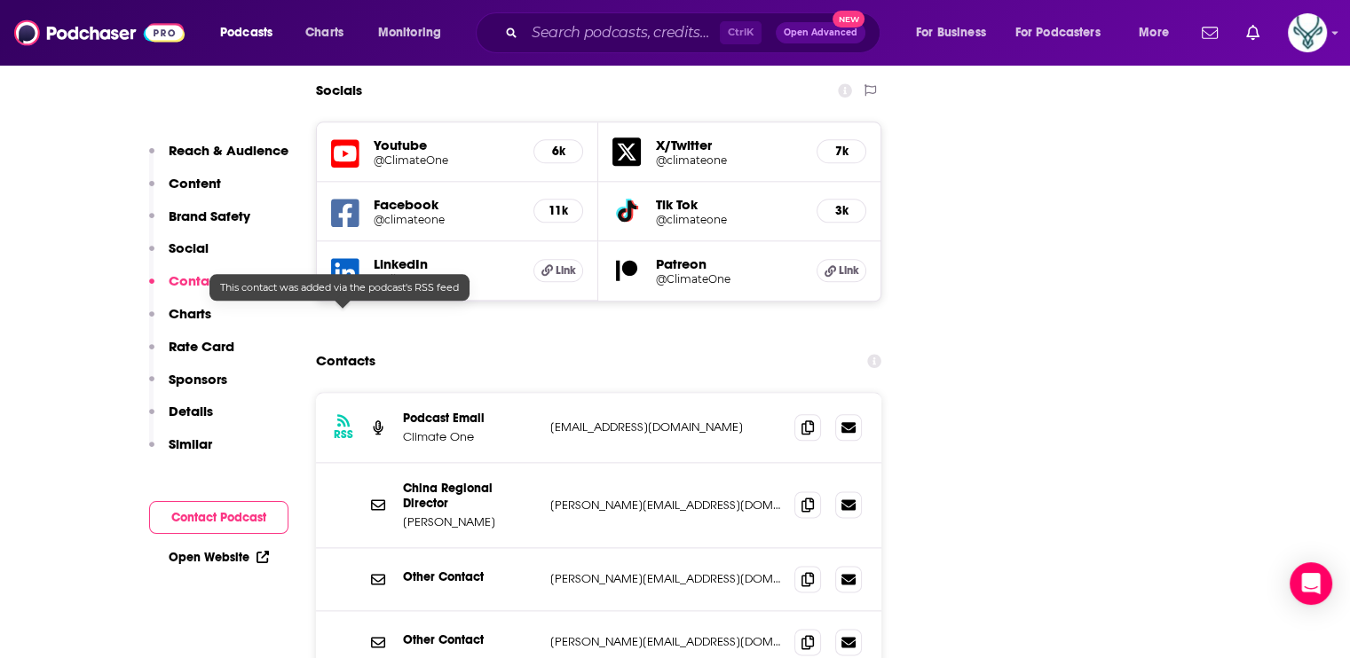
scroll to position [2048, 0]
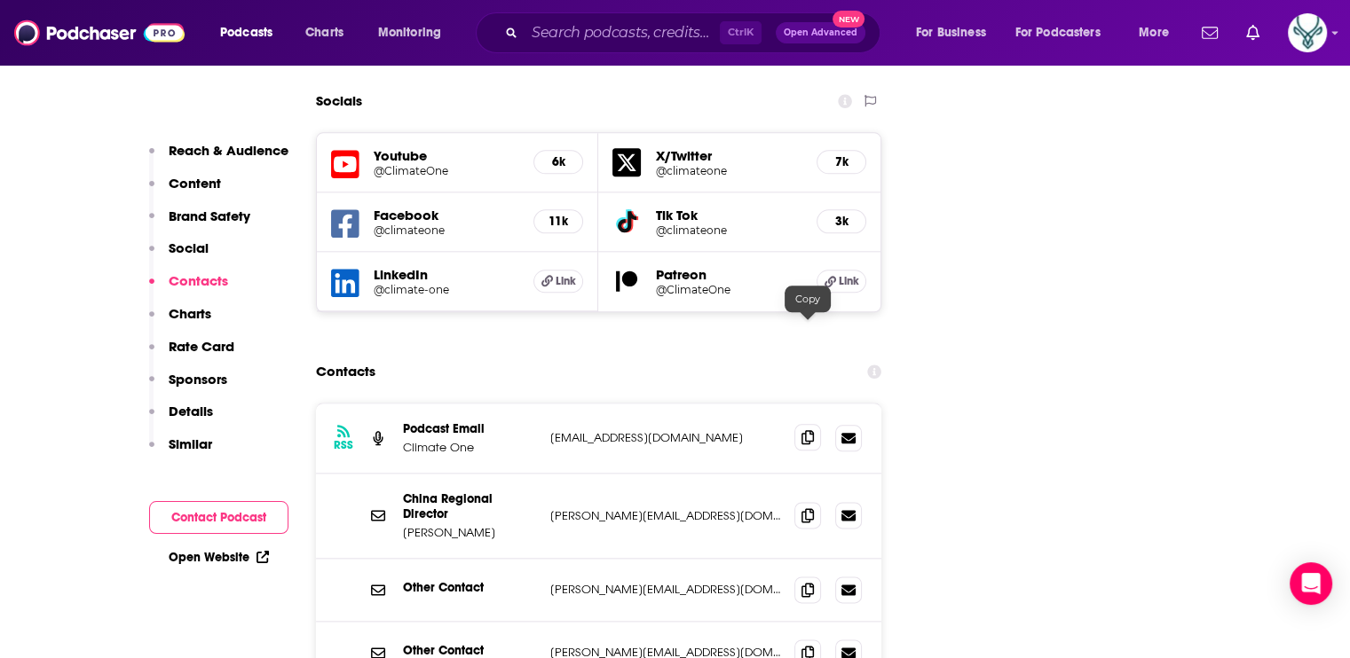
click at [804, 430] on icon at bounding box center [807, 437] width 12 height 14
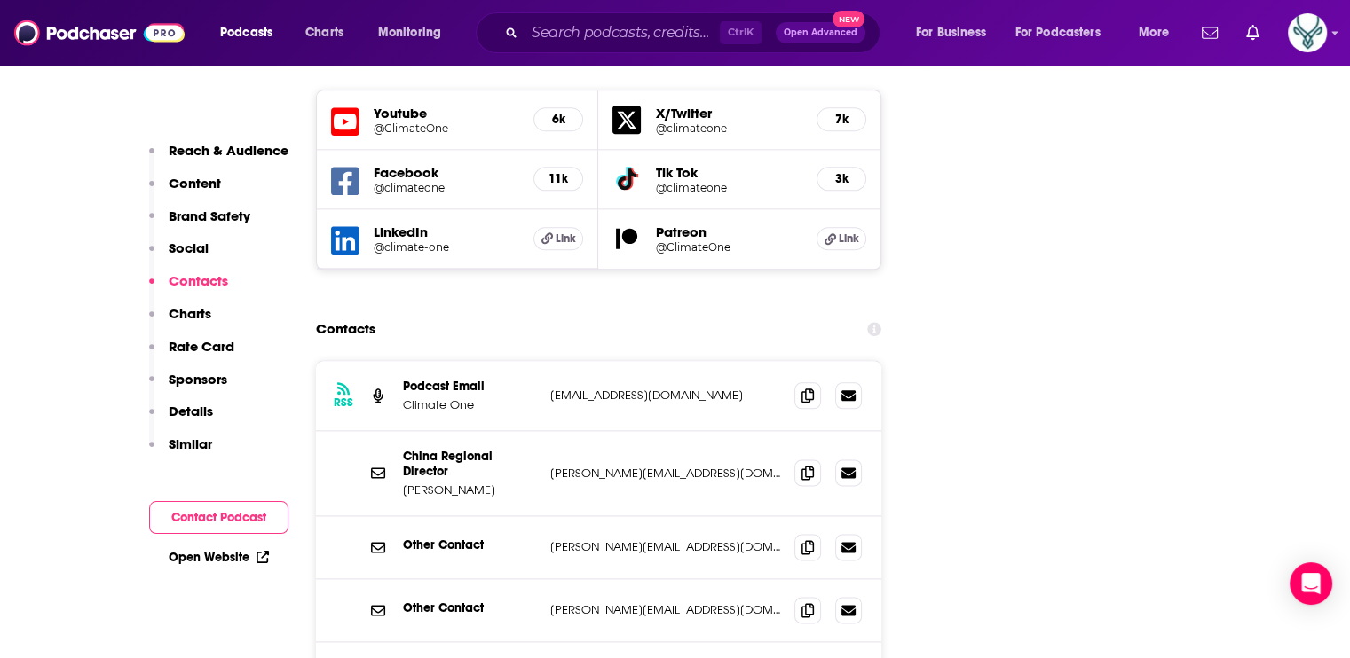
scroll to position [2137, 0]
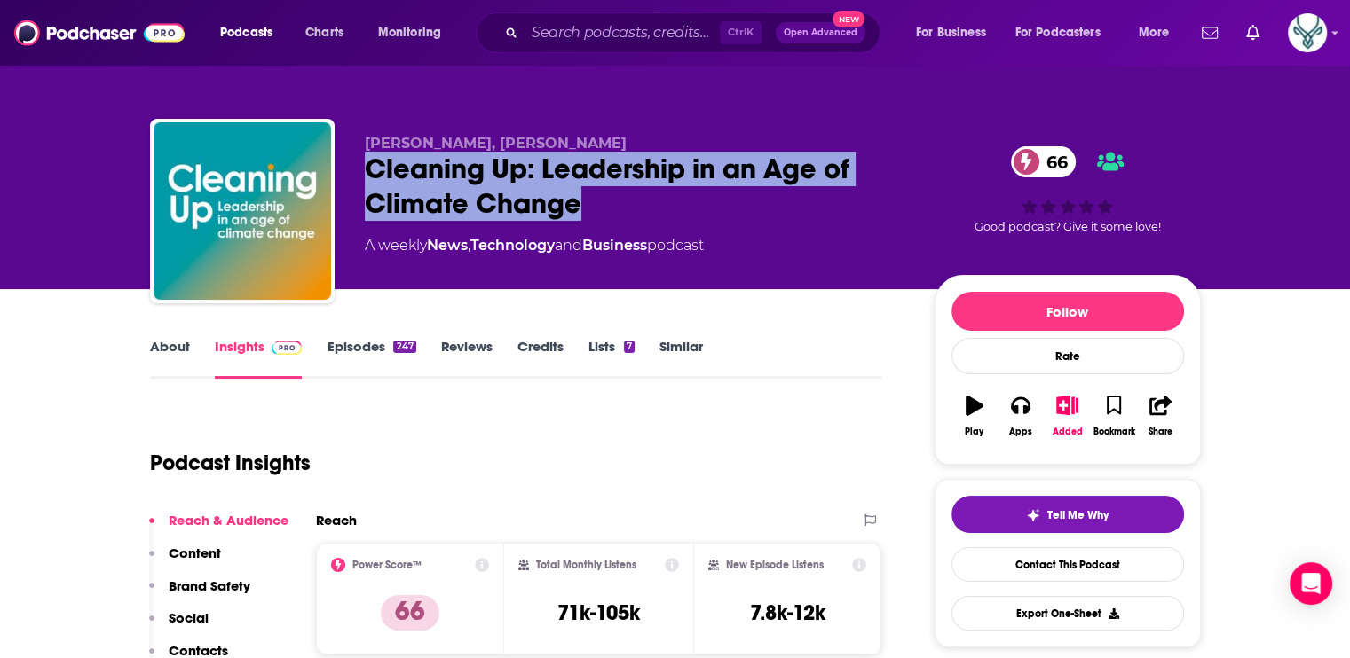
drag, startPoint x: 608, startPoint y: 209, endPoint x: 359, endPoint y: 170, distance: 251.4
click at [359, 170] on div "Michael Liebreich, Bryony Worthington Cleaning Up: Leadership in an Age of Clim…" at bounding box center [675, 215] width 1051 height 192
copy h2 "Cleaning Up: Leadership in an Age of Climate Change"
click at [161, 351] on link "About" at bounding box center [170, 358] width 40 height 41
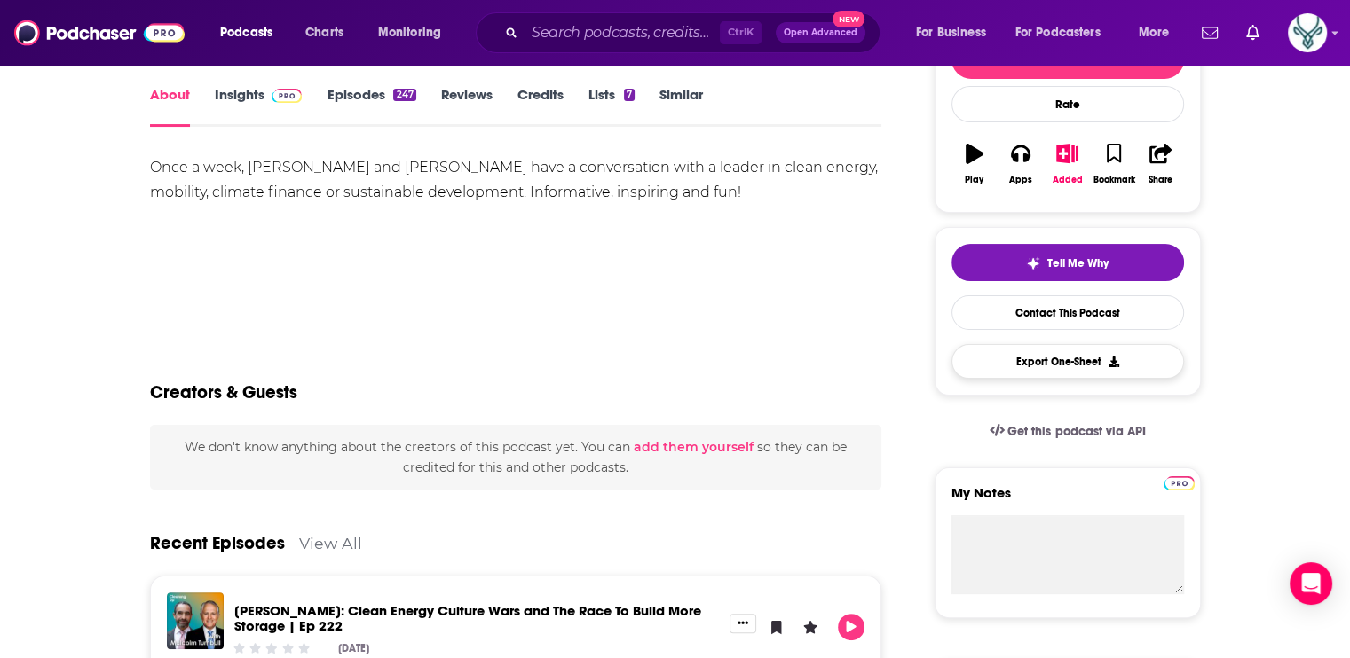
scroll to position [266, 0]
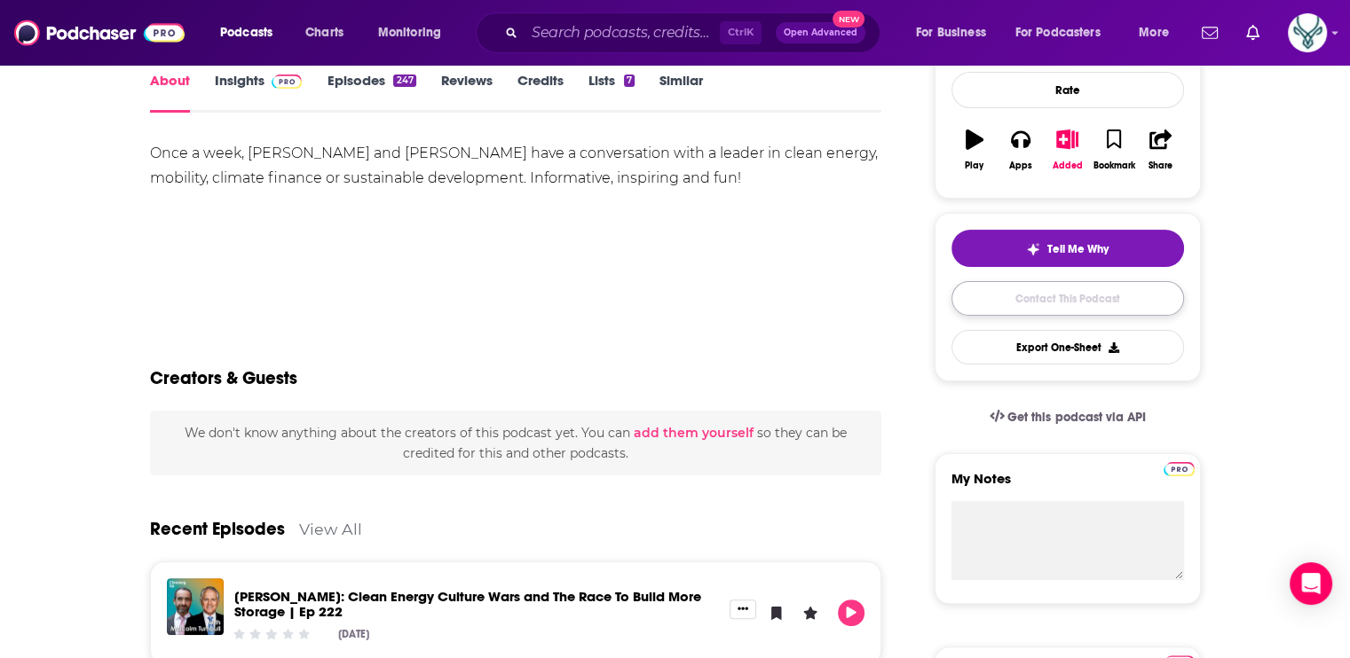
click at [1052, 298] on link "Contact This Podcast" at bounding box center [1067, 298] width 232 height 35
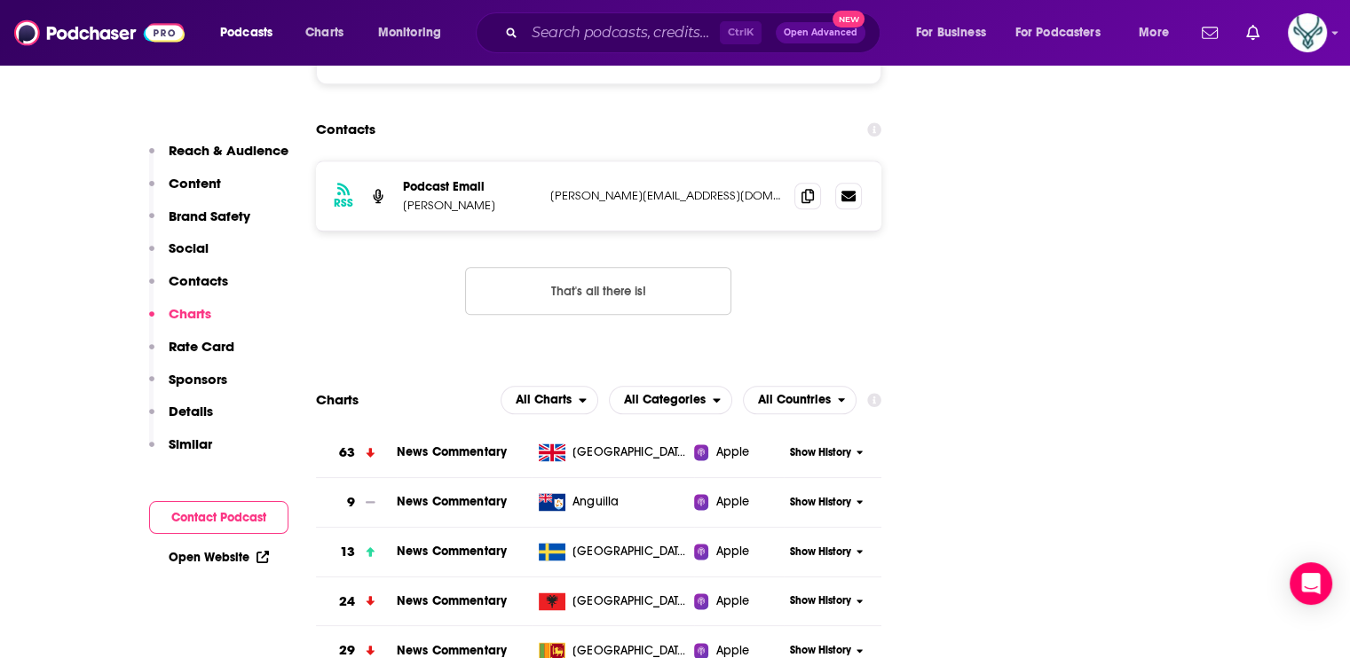
scroll to position [2050, 0]
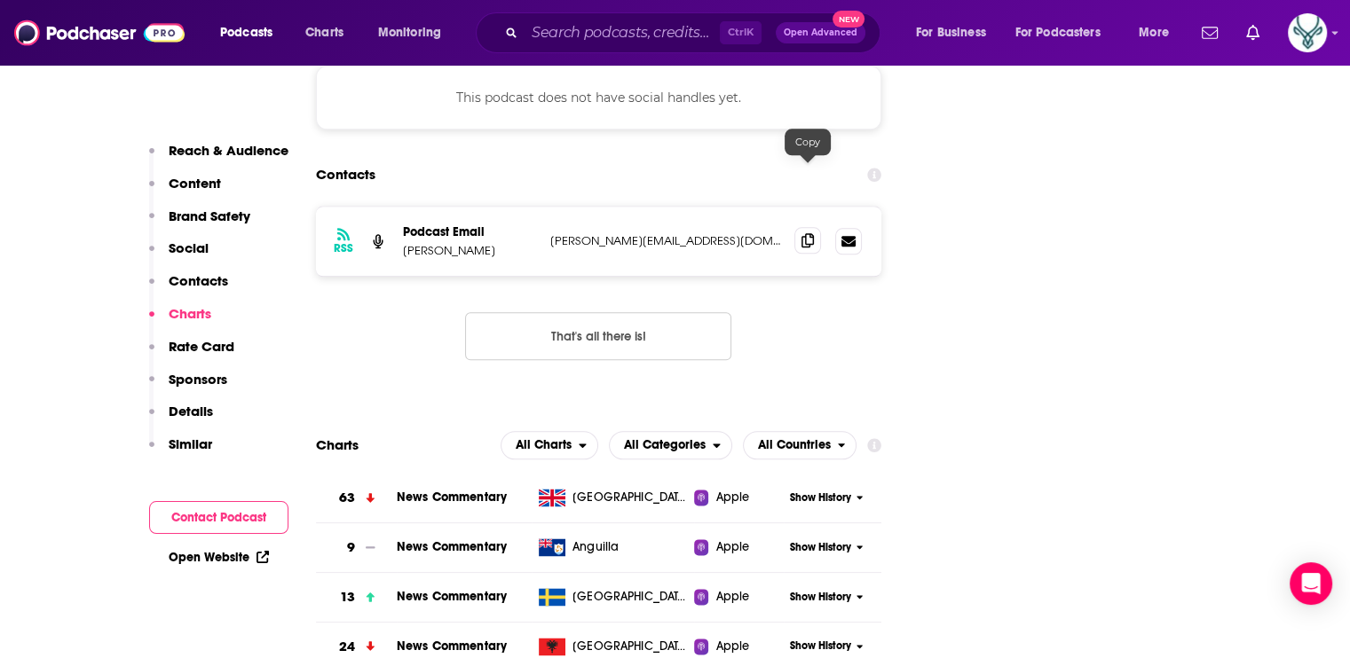
click at [807, 233] on icon at bounding box center [807, 240] width 12 height 14
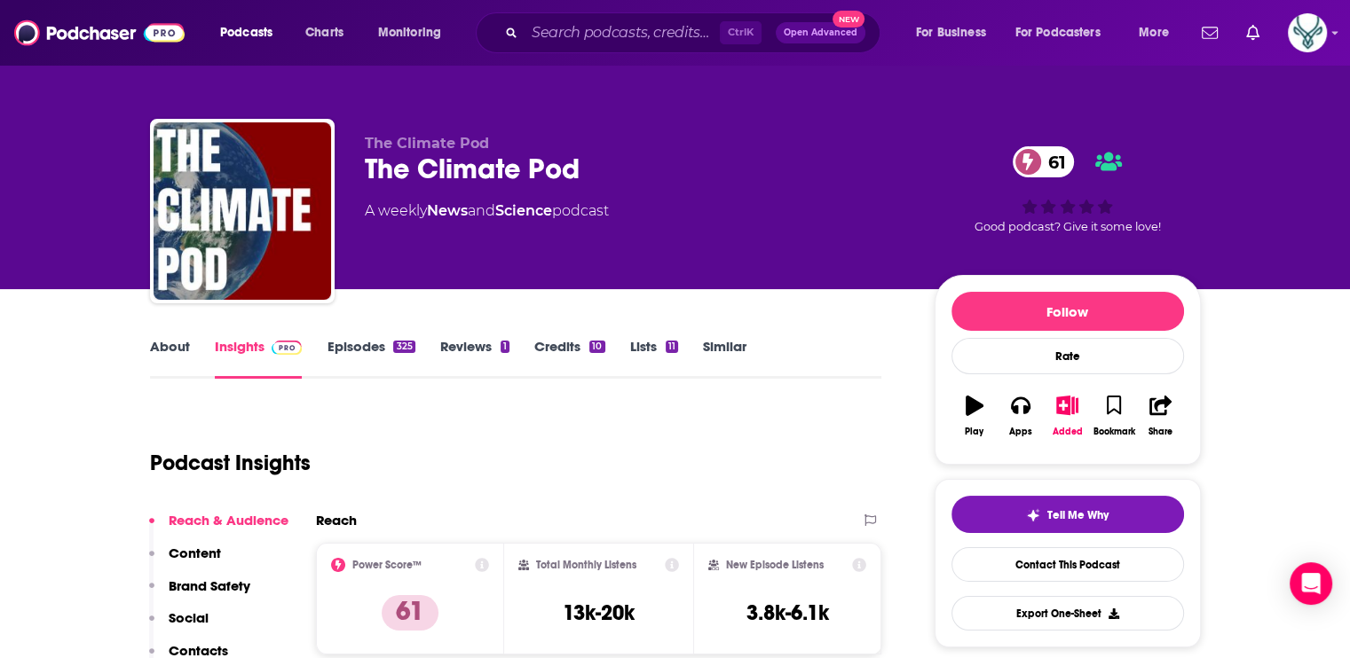
click at [168, 338] on link "About" at bounding box center [170, 358] width 40 height 41
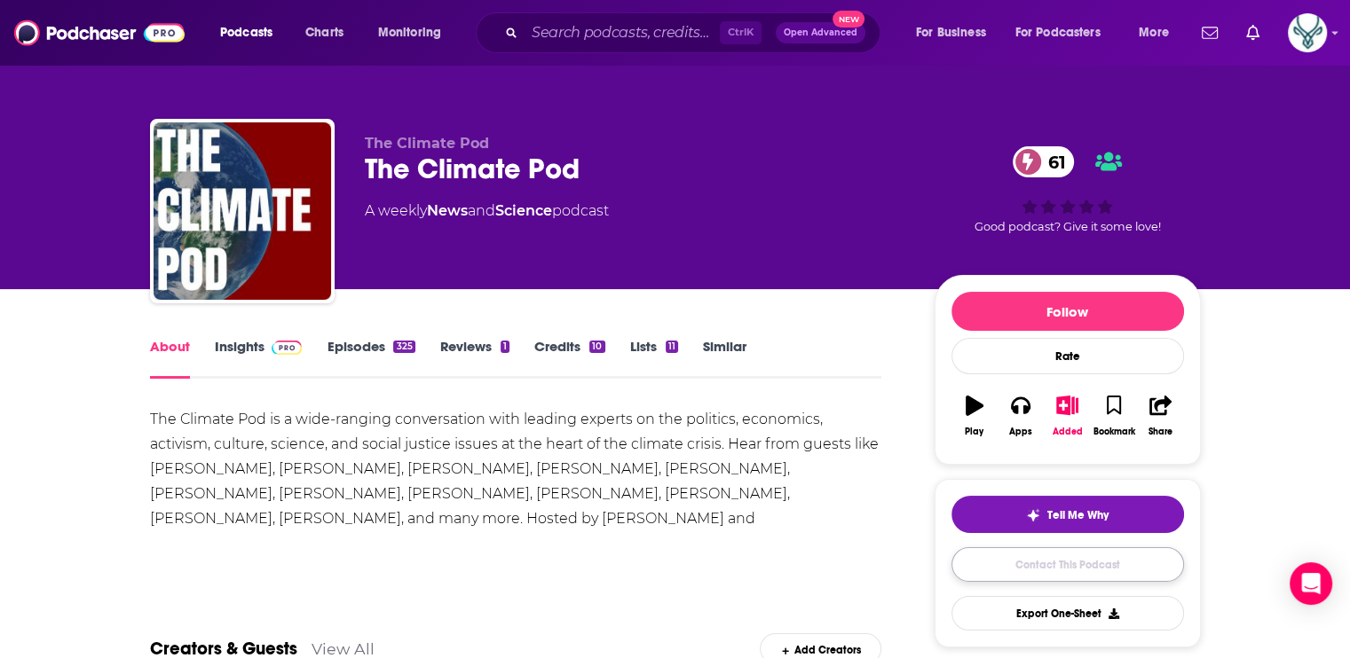
click at [1065, 570] on link "Contact This Podcast" at bounding box center [1067, 565] width 232 height 35
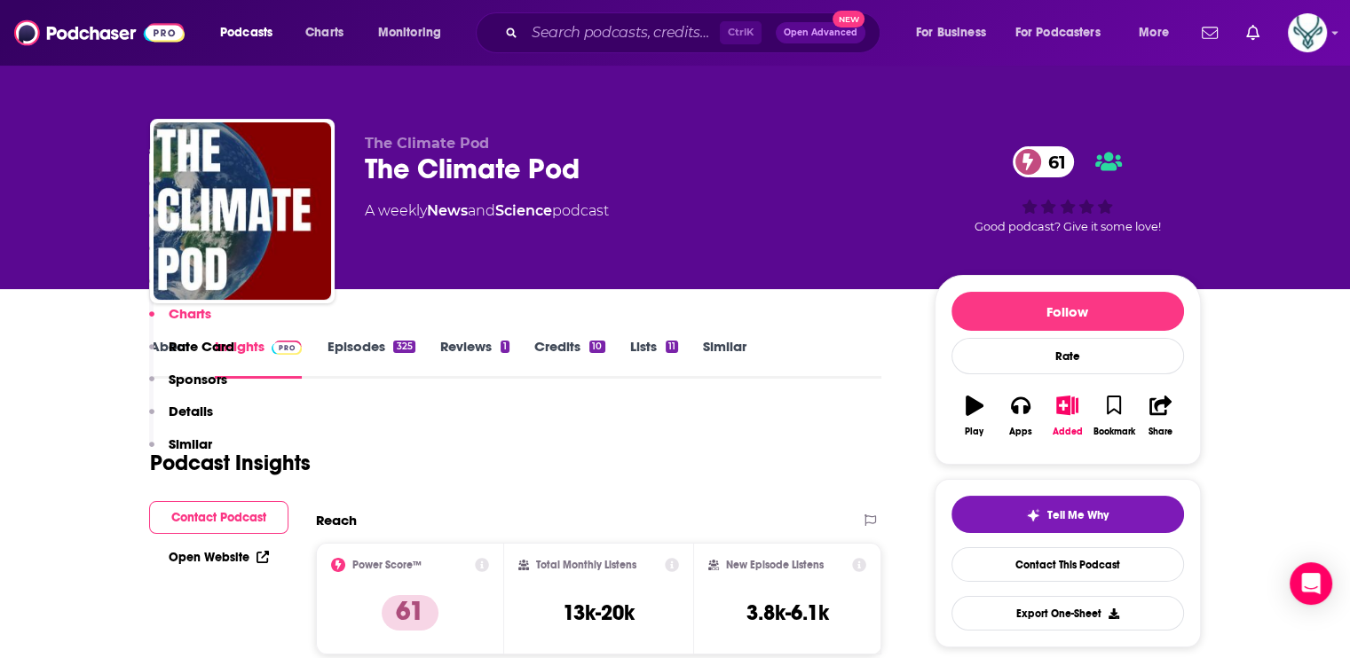
scroll to position [2234, 0]
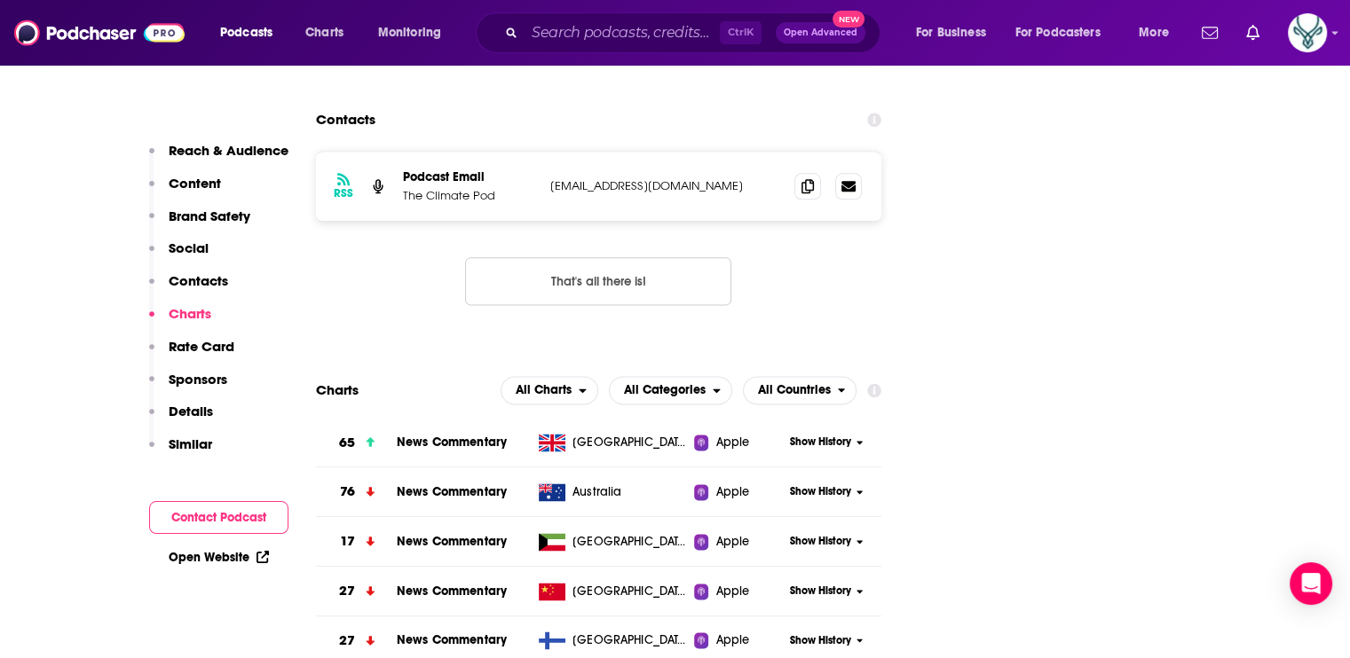
click at [193, 280] on p "Contacts" at bounding box center [198, 280] width 59 height 17
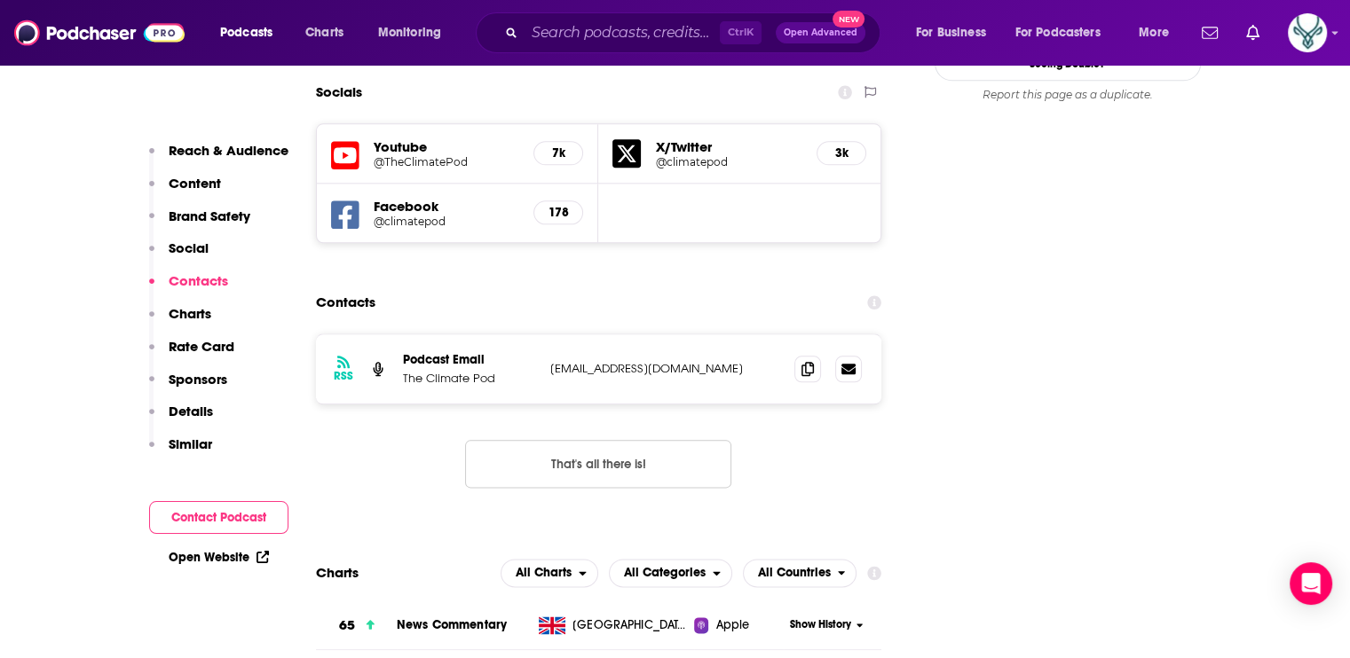
scroll to position [1987, 0]
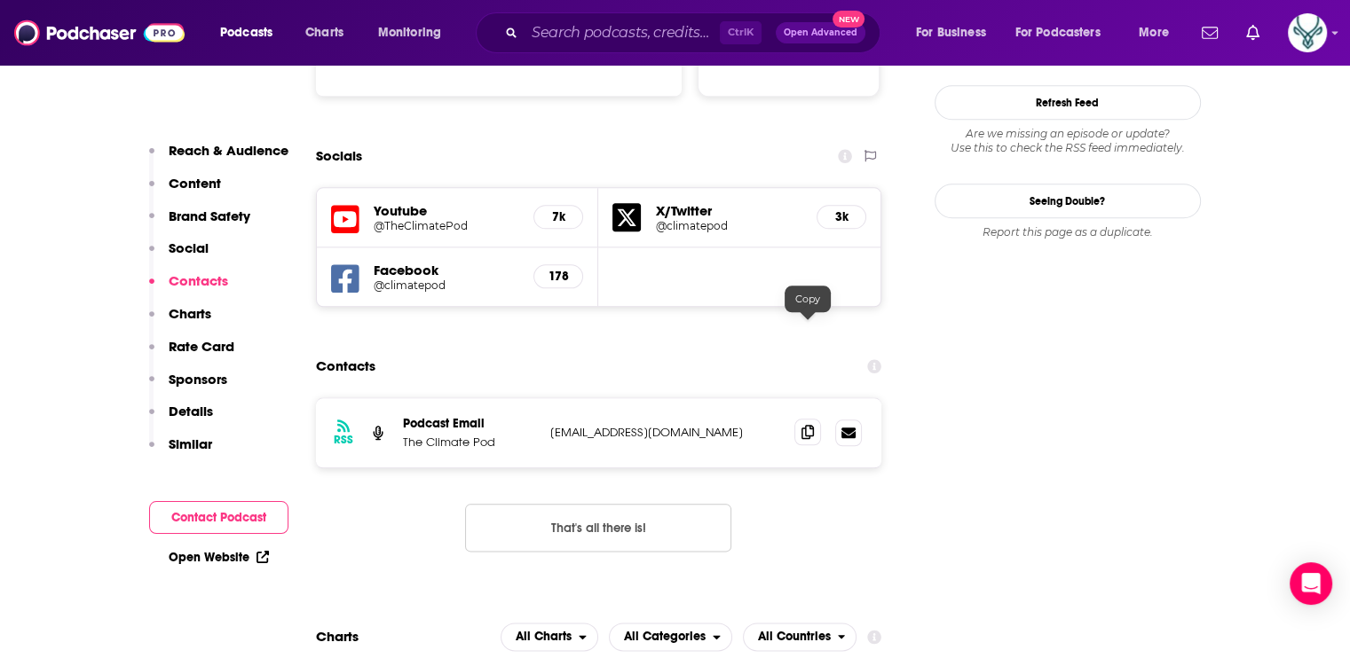
click at [806, 425] on icon at bounding box center [807, 432] width 12 height 14
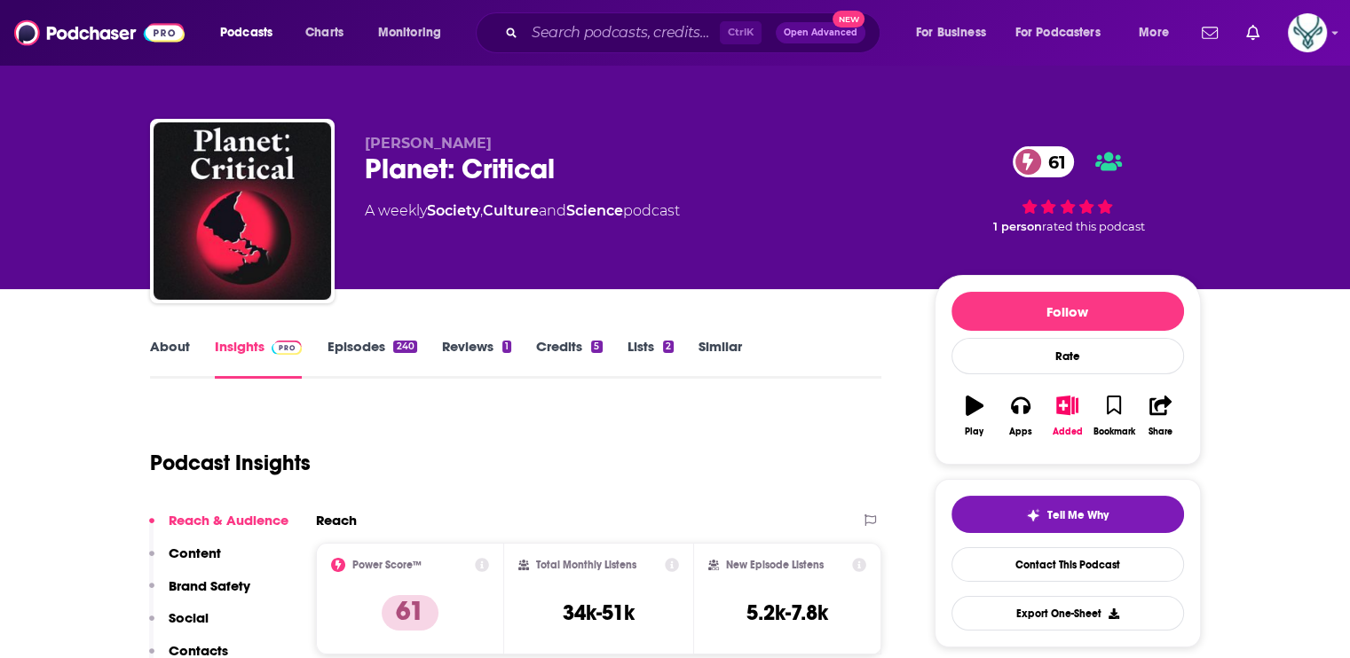
click at [162, 342] on link "About" at bounding box center [170, 358] width 40 height 41
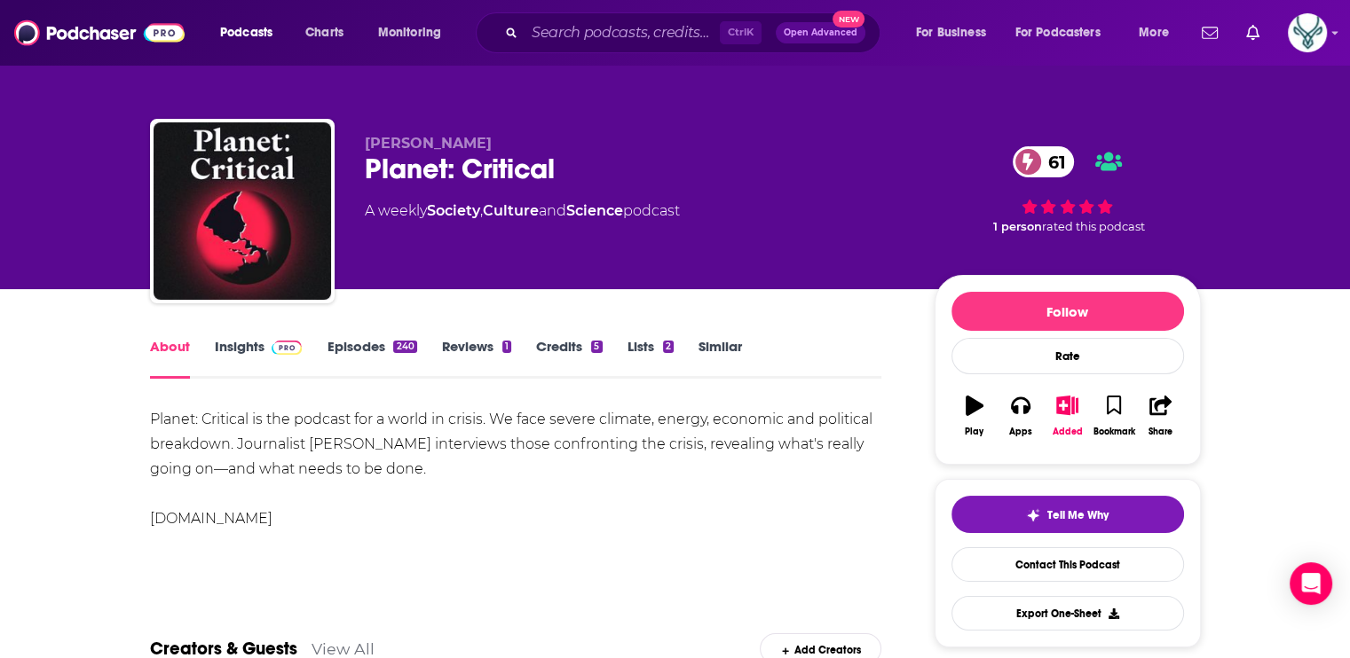
click at [265, 345] on span at bounding box center [283, 346] width 38 height 17
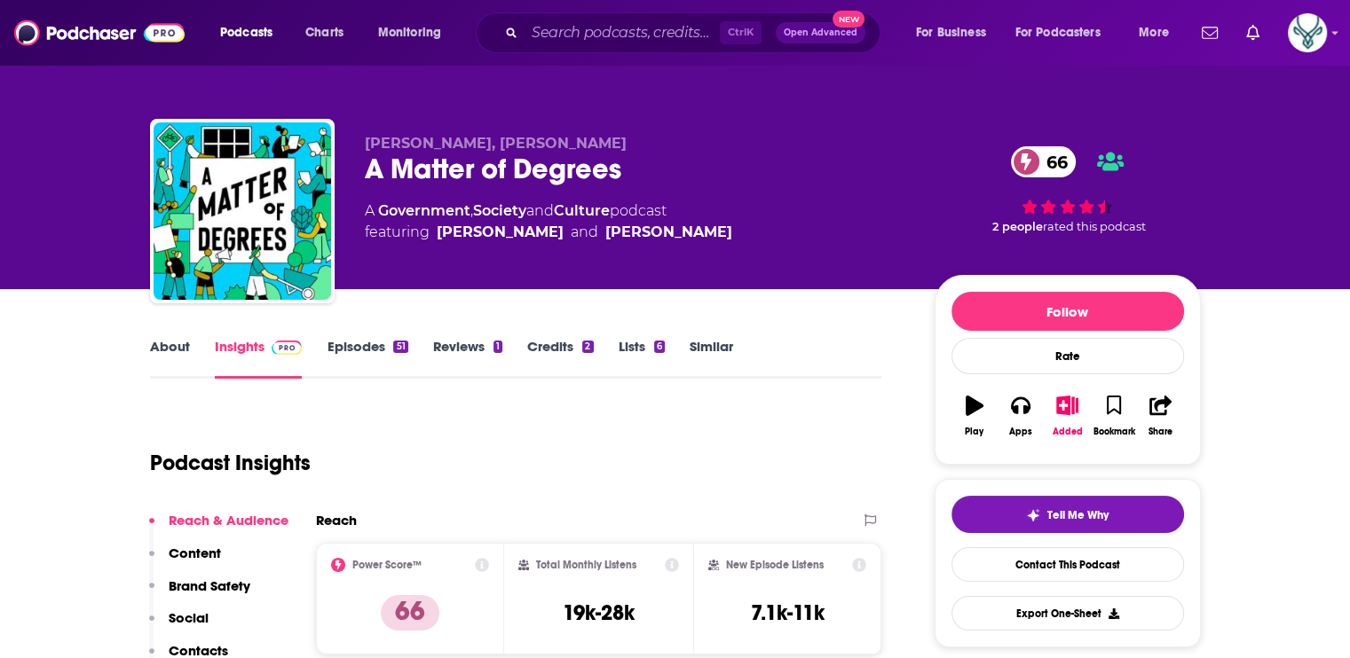
click at [174, 345] on link "About" at bounding box center [170, 358] width 40 height 41
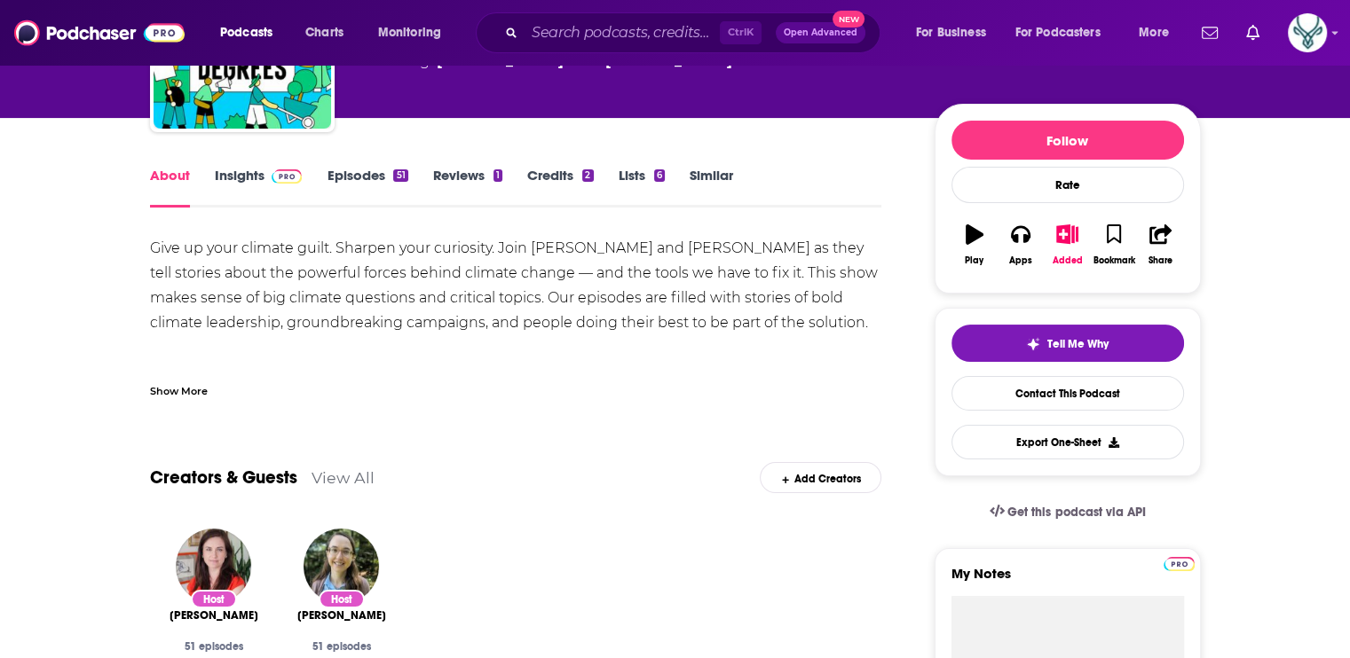
scroll to position [177, 0]
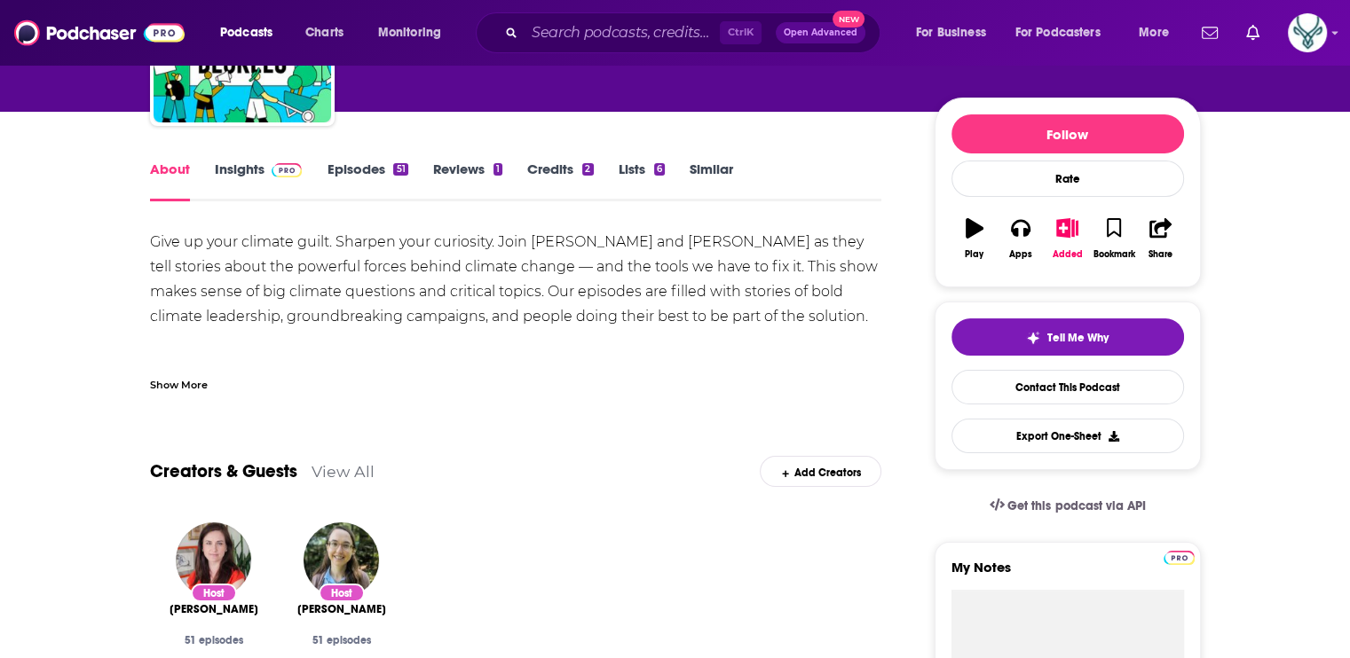
click at [349, 168] on link "Episodes 51" at bounding box center [367, 181] width 81 height 41
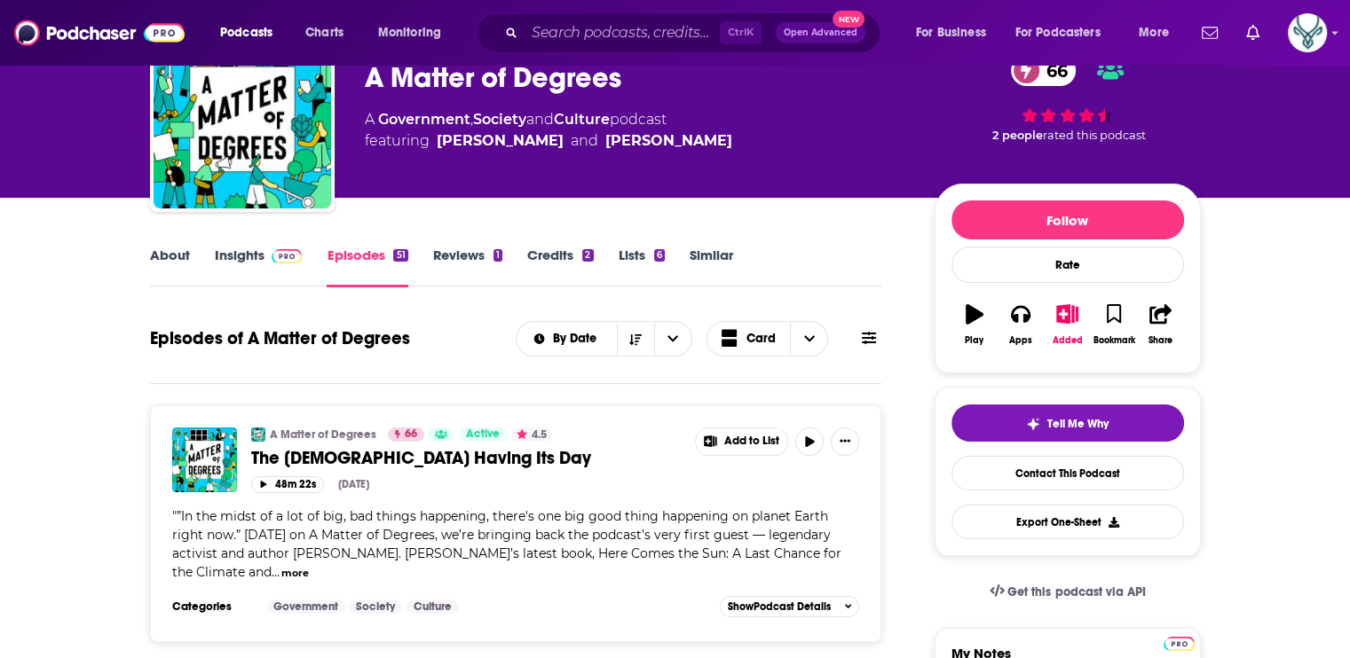
scroll to position [89, 0]
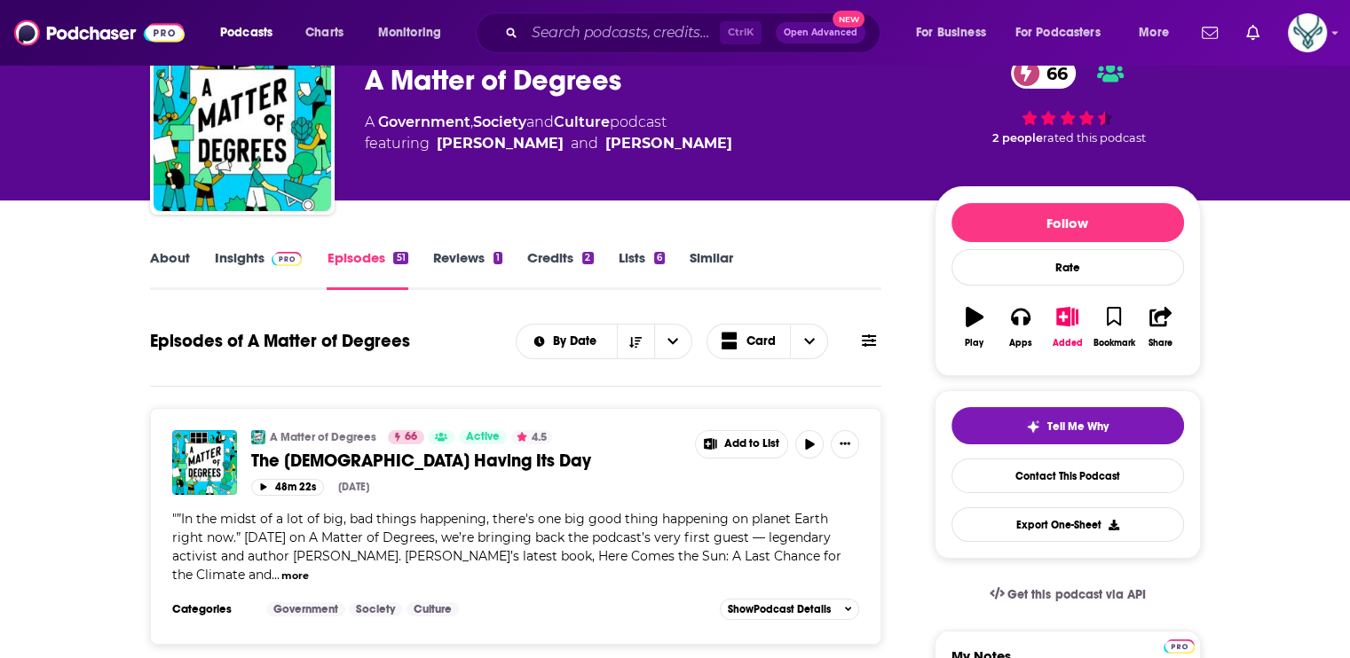
click at [232, 255] on link "Insights" at bounding box center [259, 269] width 88 height 41
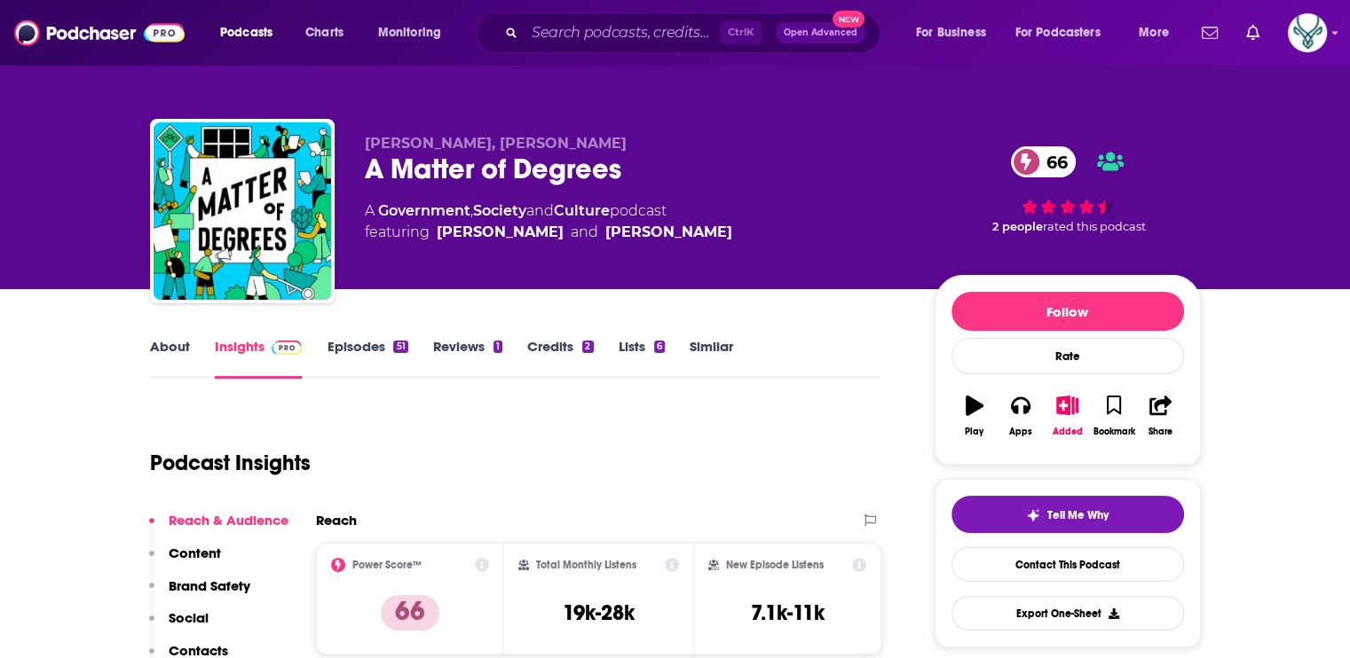
click at [167, 342] on link "About" at bounding box center [170, 358] width 40 height 41
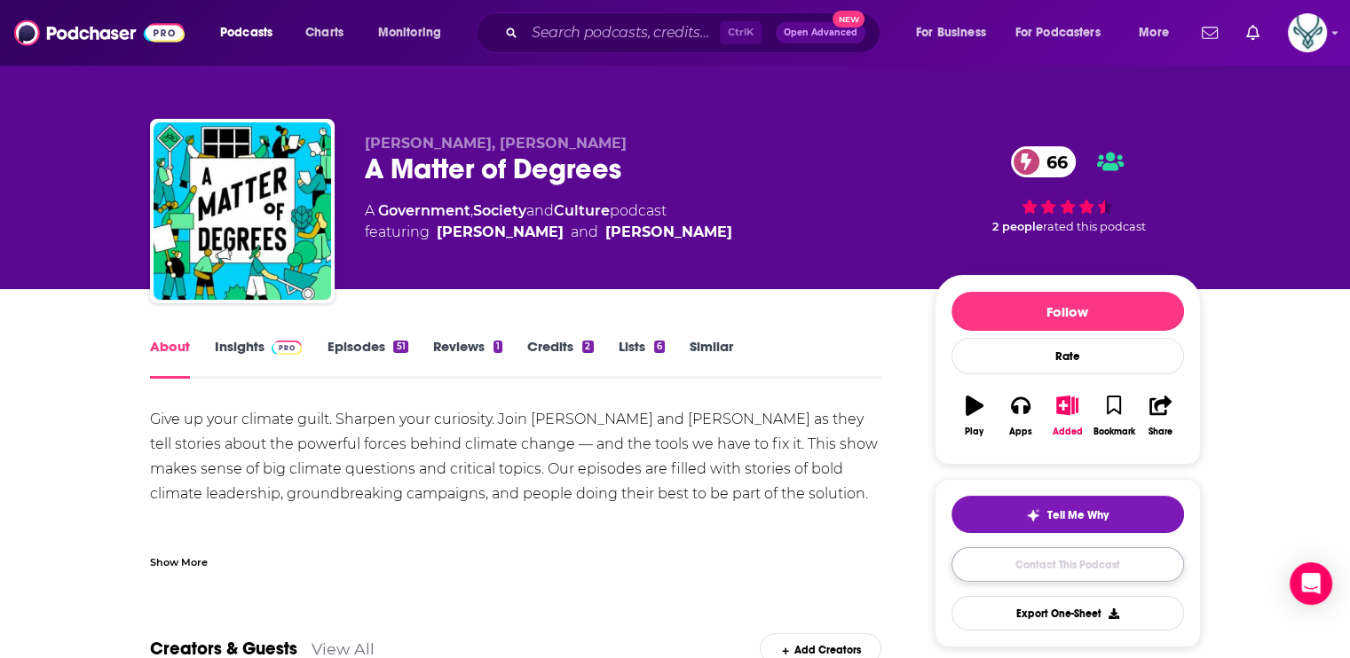
click at [1050, 562] on link "Contact This Podcast" at bounding box center [1067, 565] width 232 height 35
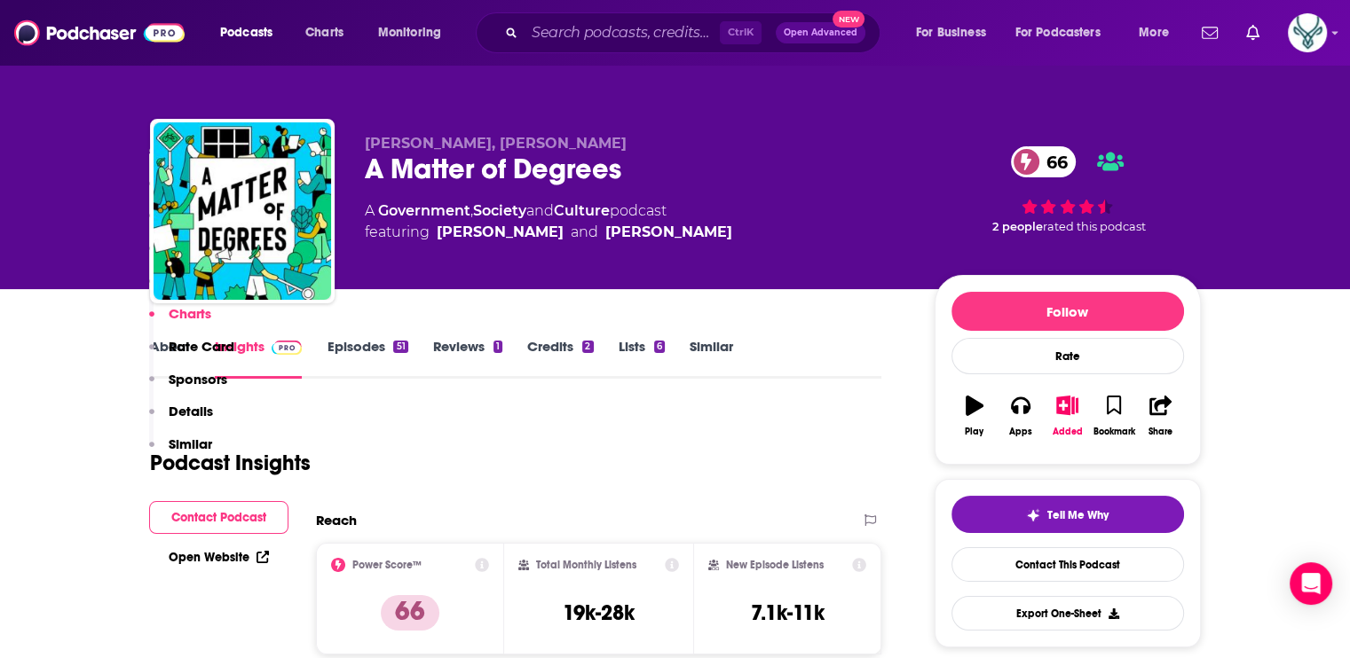
scroll to position [2255, 0]
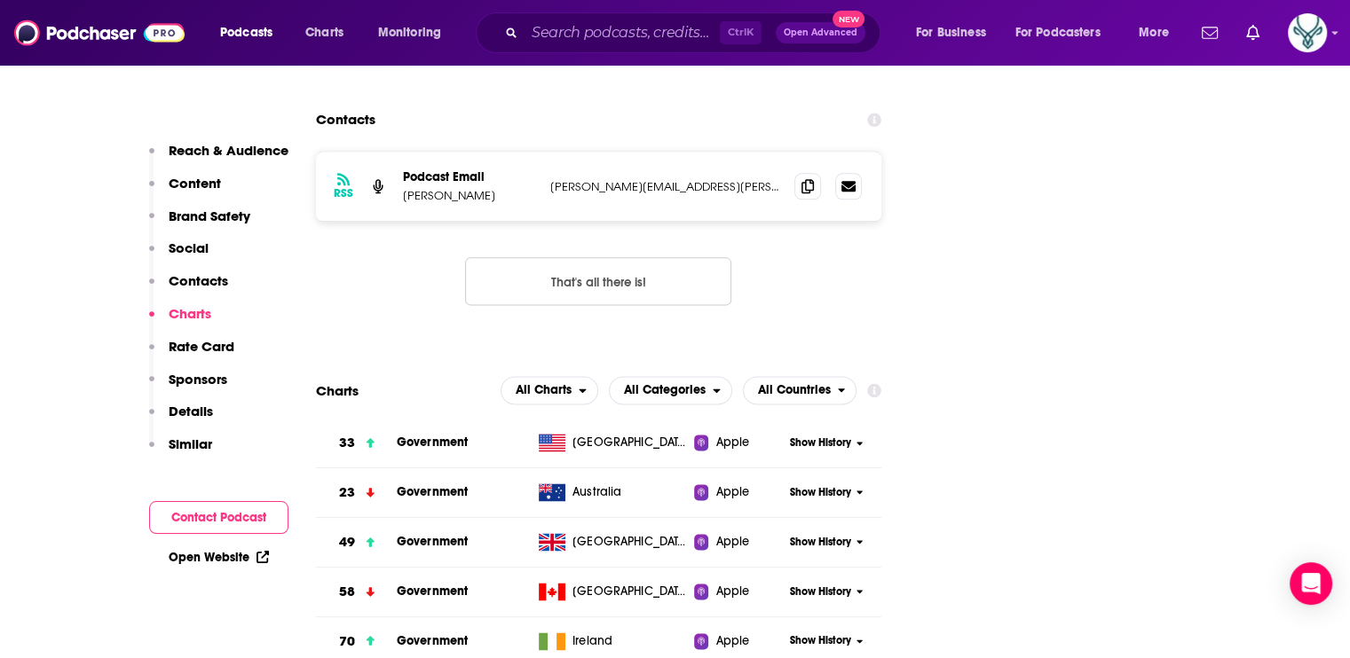
click at [189, 280] on p "Contacts" at bounding box center [198, 280] width 59 height 17
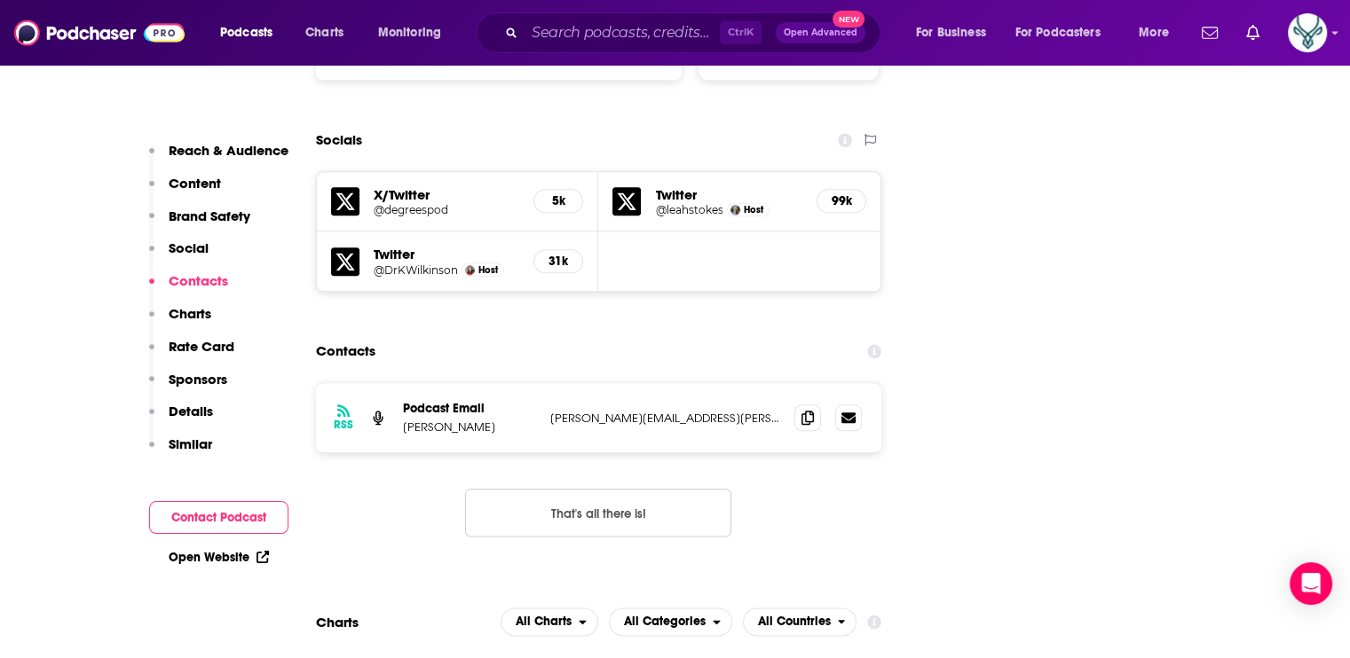
scroll to position [2009, 0]
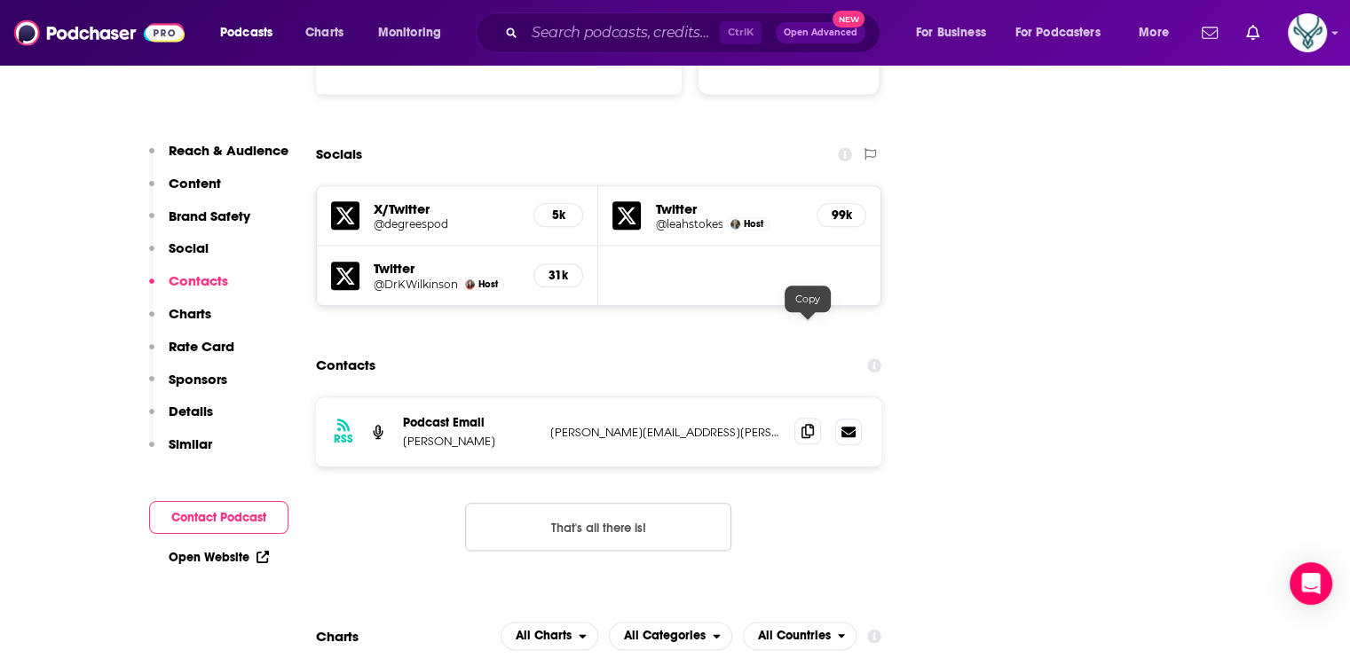
click at [806, 424] on icon at bounding box center [807, 431] width 12 height 14
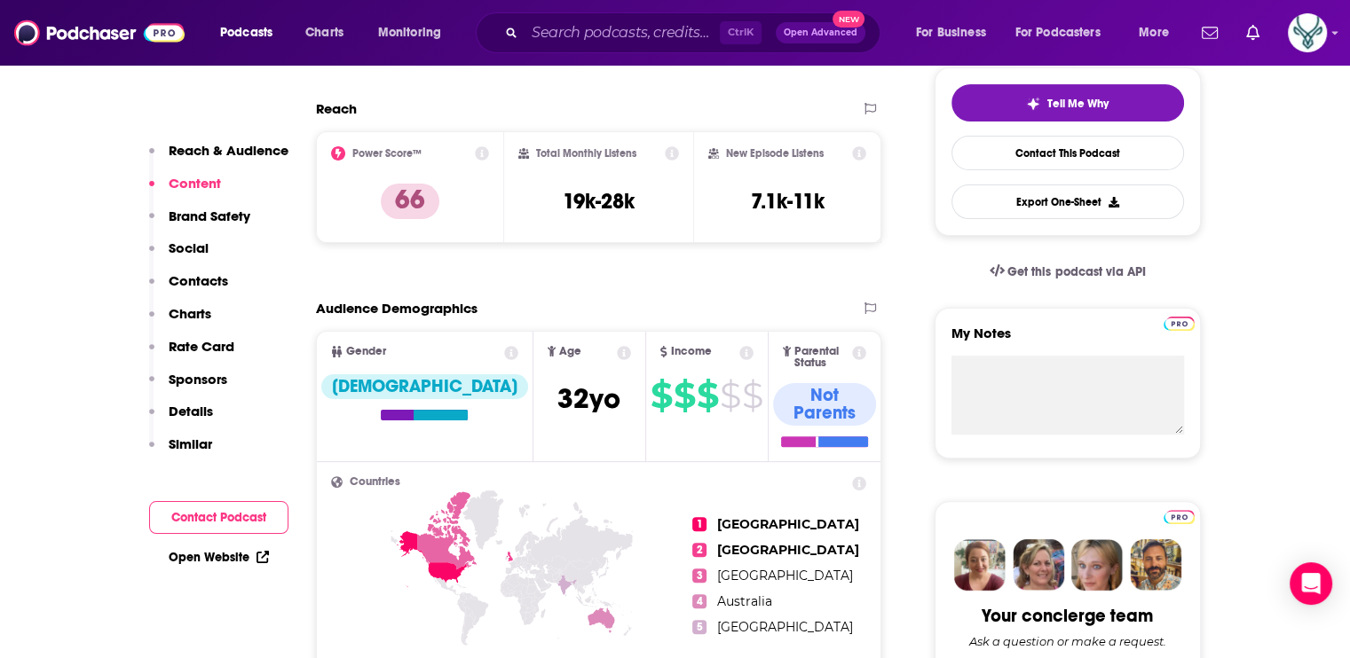
scroll to position [0, 0]
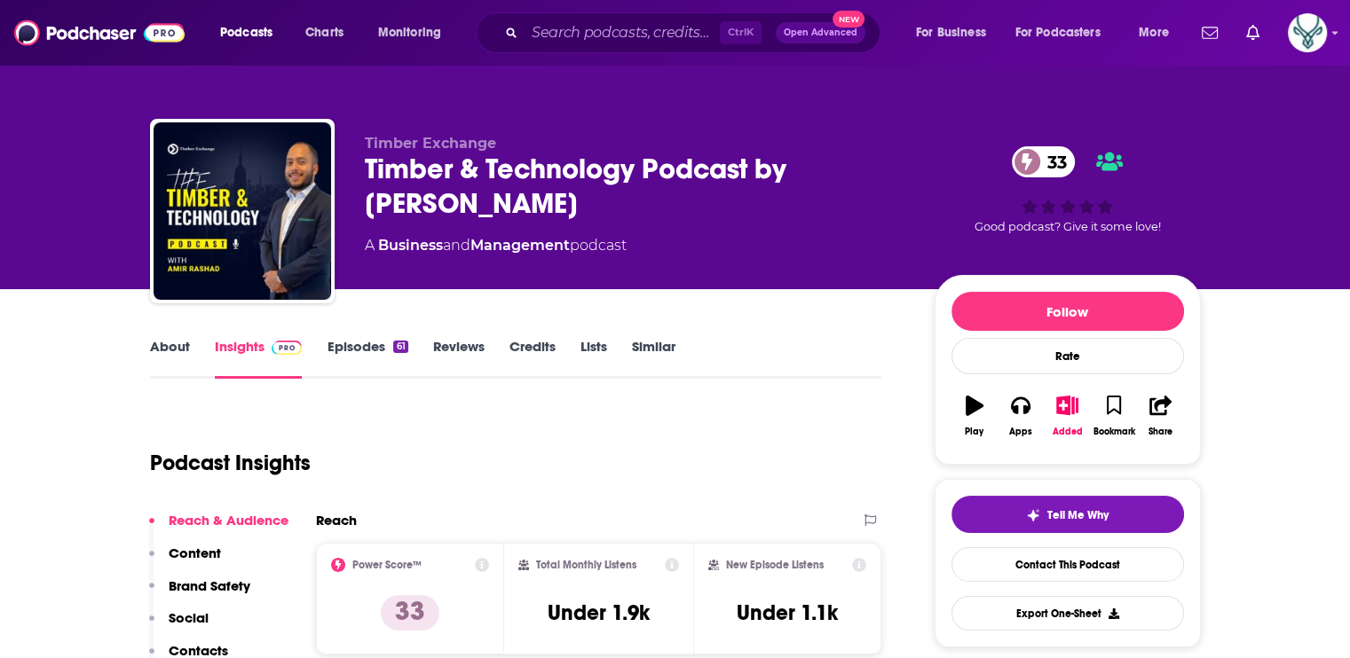
click at [177, 343] on link "About" at bounding box center [170, 358] width 40 height 41
click at [360, 340] on link "Episodes 61" at bounding box center [367, 358] width 81 height 41
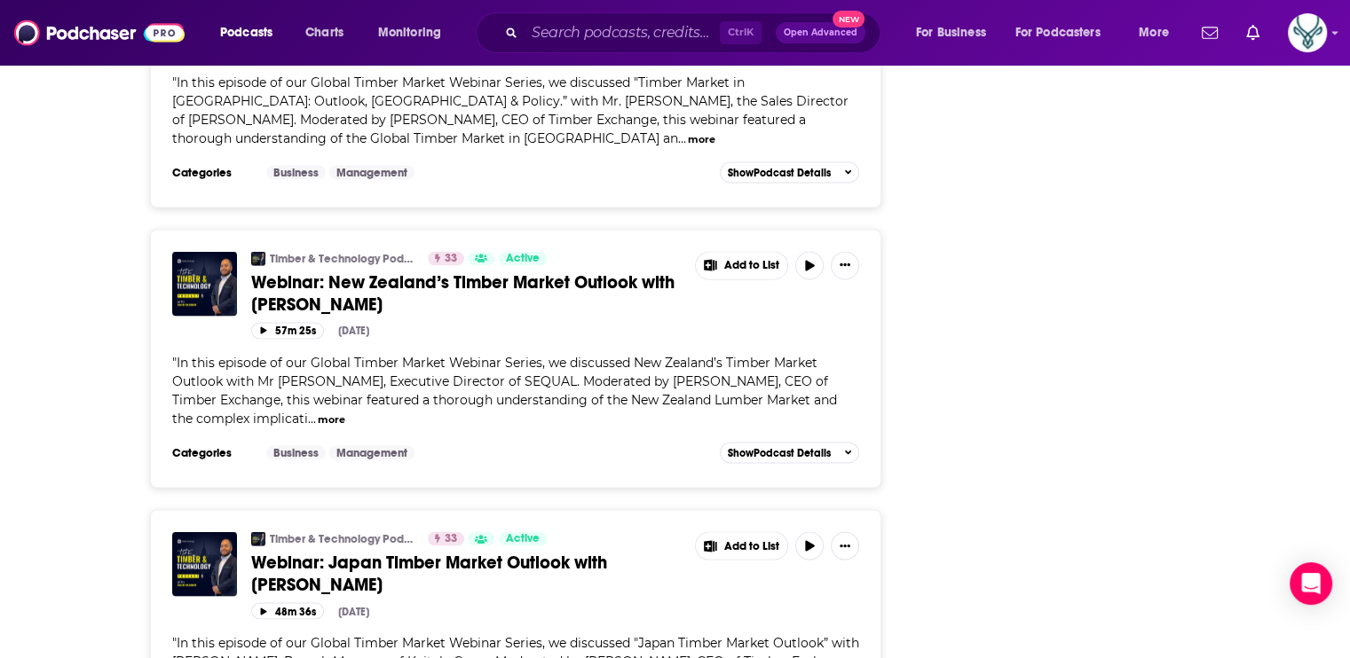
scroll to position [3372, 0]
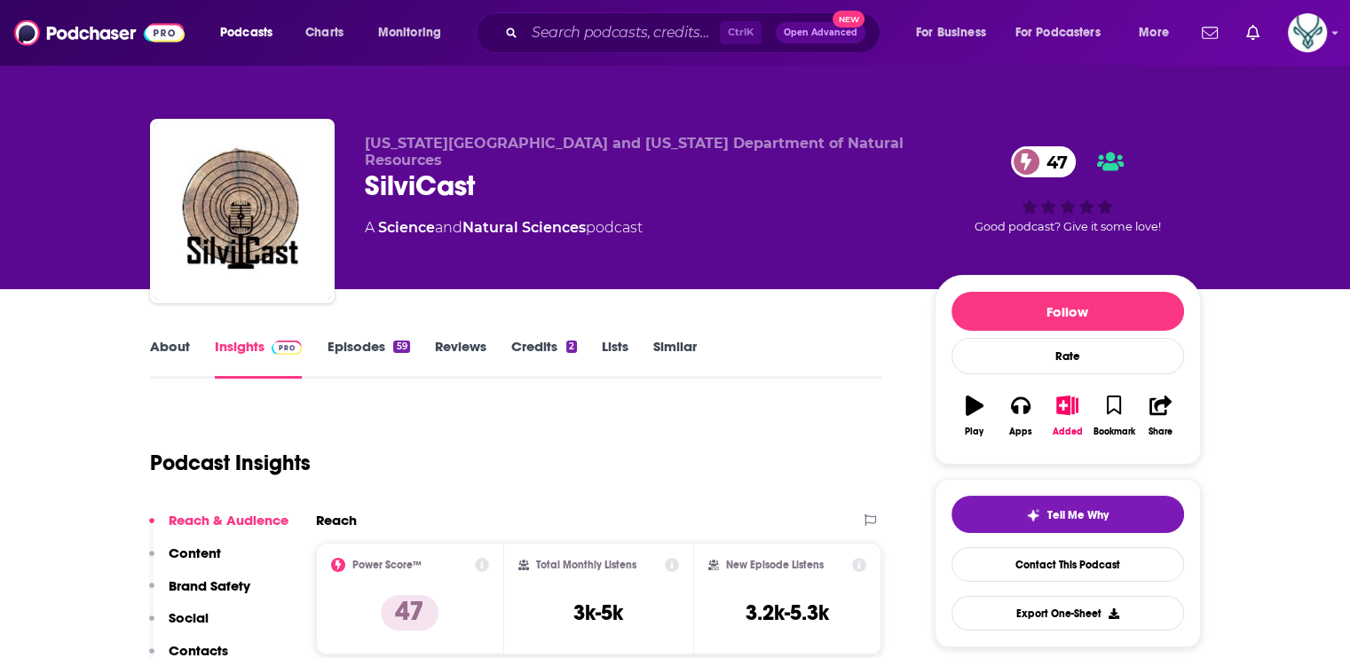
click at [159, 342] on link "About" at bounding box center [170, 358] width 40 height 41
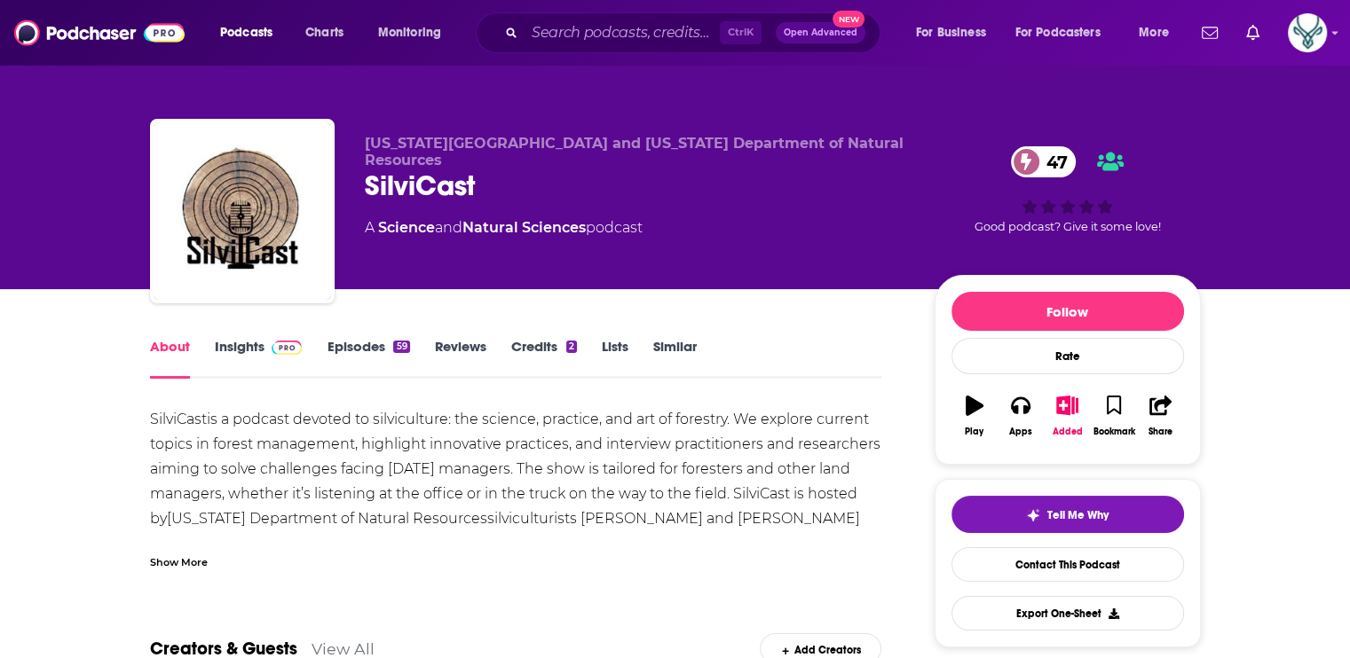
click at [361, 345] on link "Episodes 59" at bounding box center [368, 358] width 83 height 41
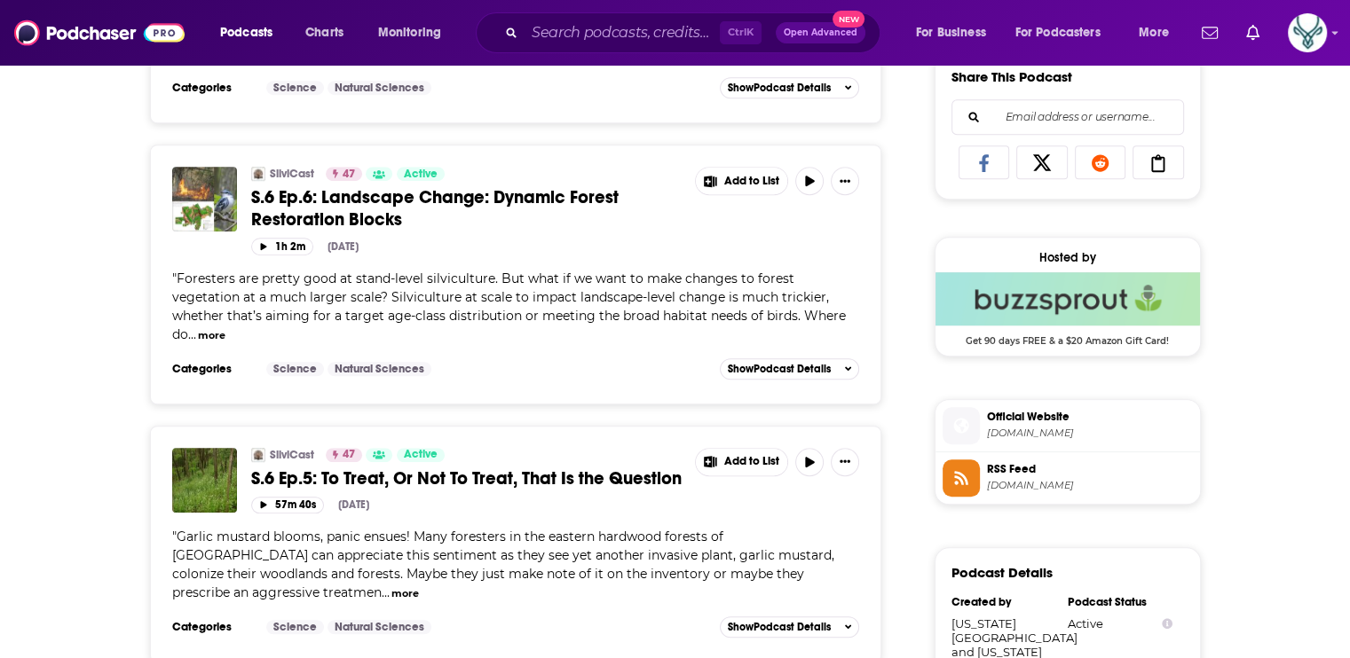
scroll to position [1242, 0]
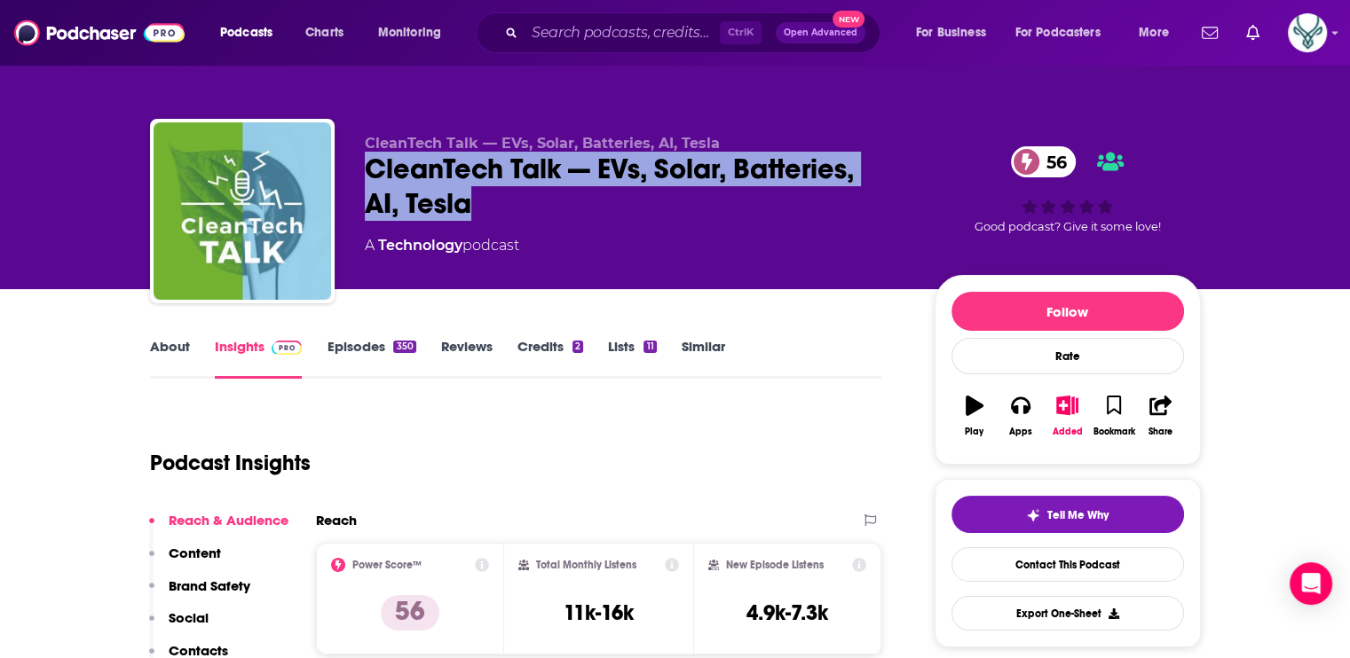
drag, startPoint x: 479, startPoint y: 203, endPoint x: 369, endPoint y: 169, distance: 115.3
click at [369, 169] on div "CleanTech Talk — EVs, Solar, Batteries, AI, Tesla 56" at bounding box center [635, 186] width 541 height 69
drag, startPoint x: 369, startPoint y: 169, endPoint x: 415, endPoint y: 167, distance: 46.2
copy h2 "CleanTech Talk — EVs, Solar, Batteries, AI, Tesla"
click at [162, 345] on link "About" at bounding box center [170, 358] width 40 height 41
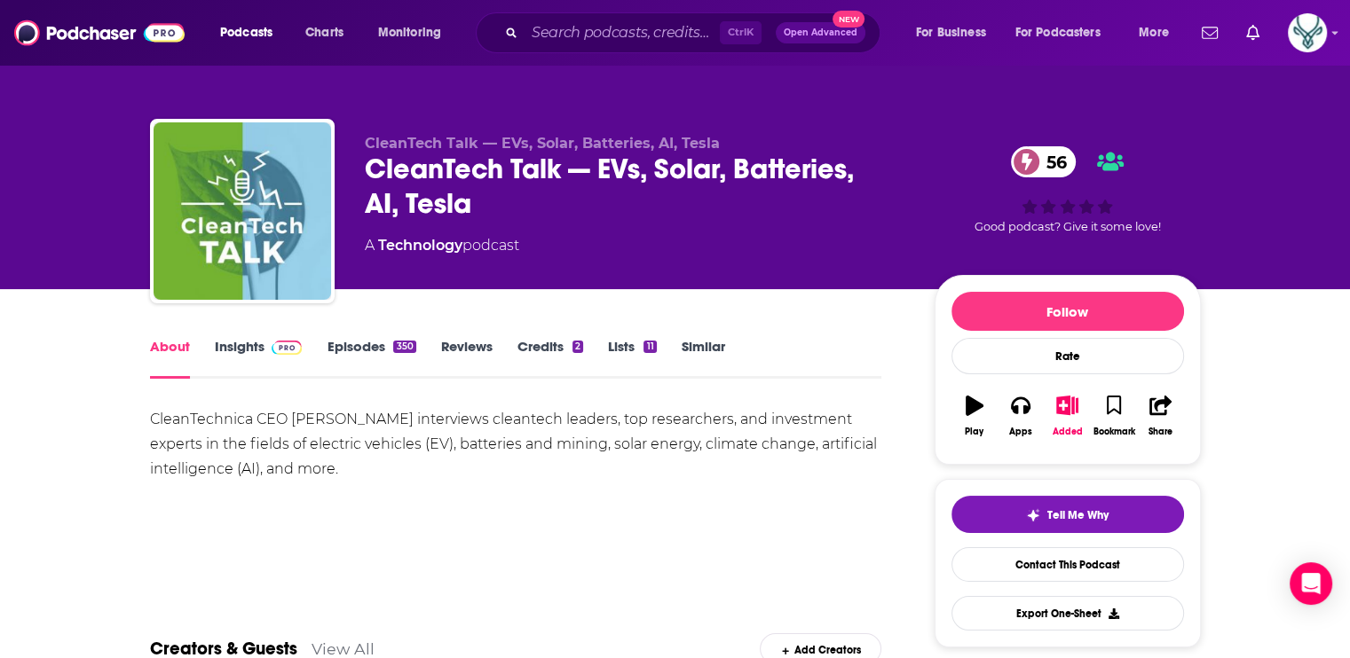
click at [374, 350] on link "Episodes 350" at bounding box center [371, 358] width 89 height 41
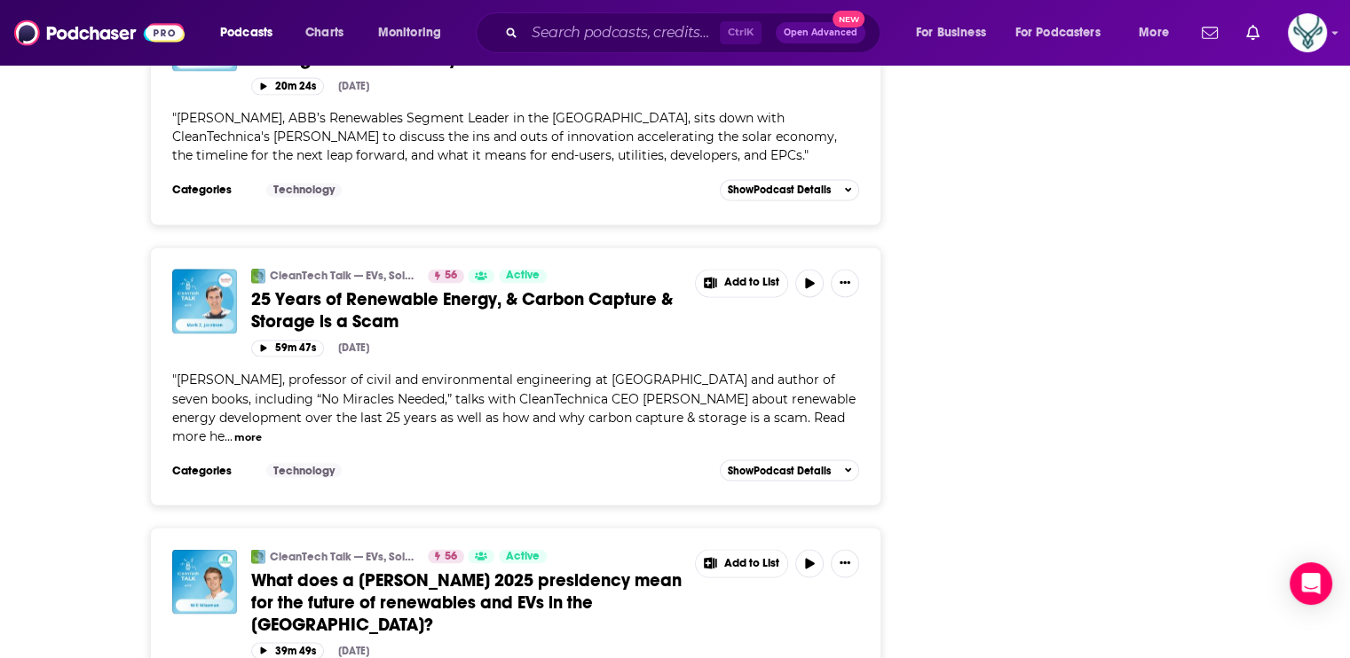
scroll to position [2928, 0]
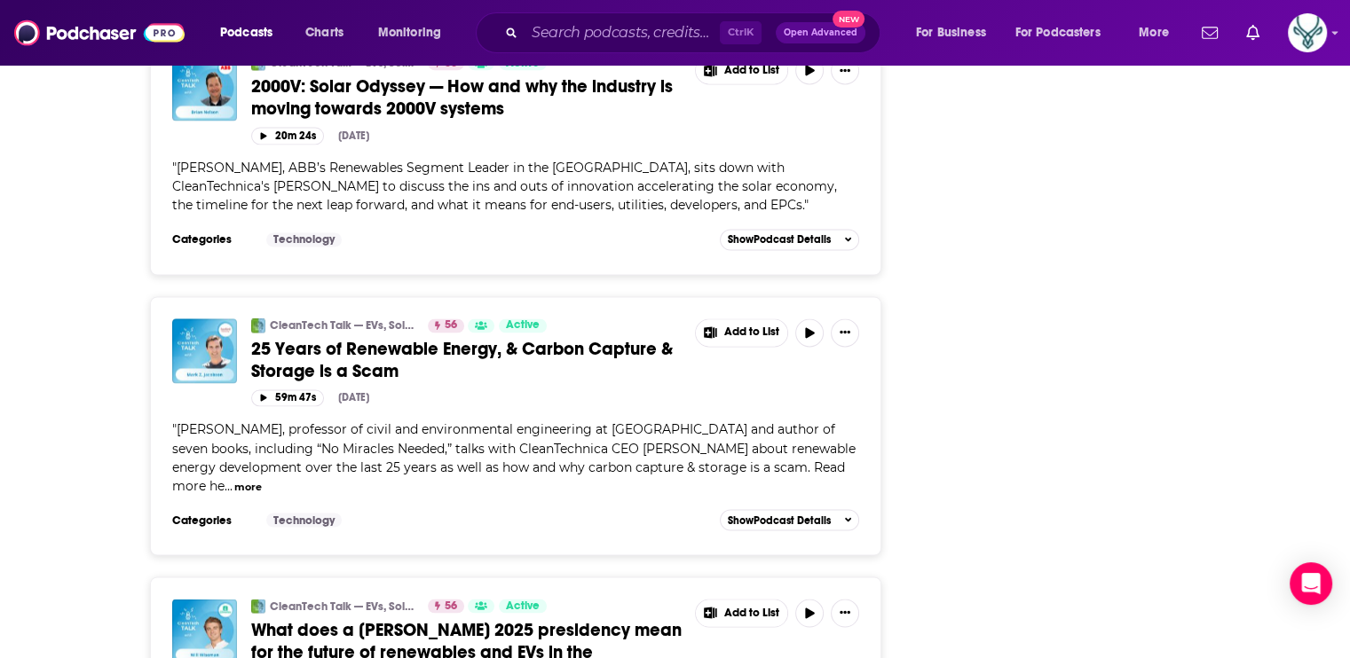
click at [234, 479] on button "more" at bounding box center [248, 486] width 28 height 15
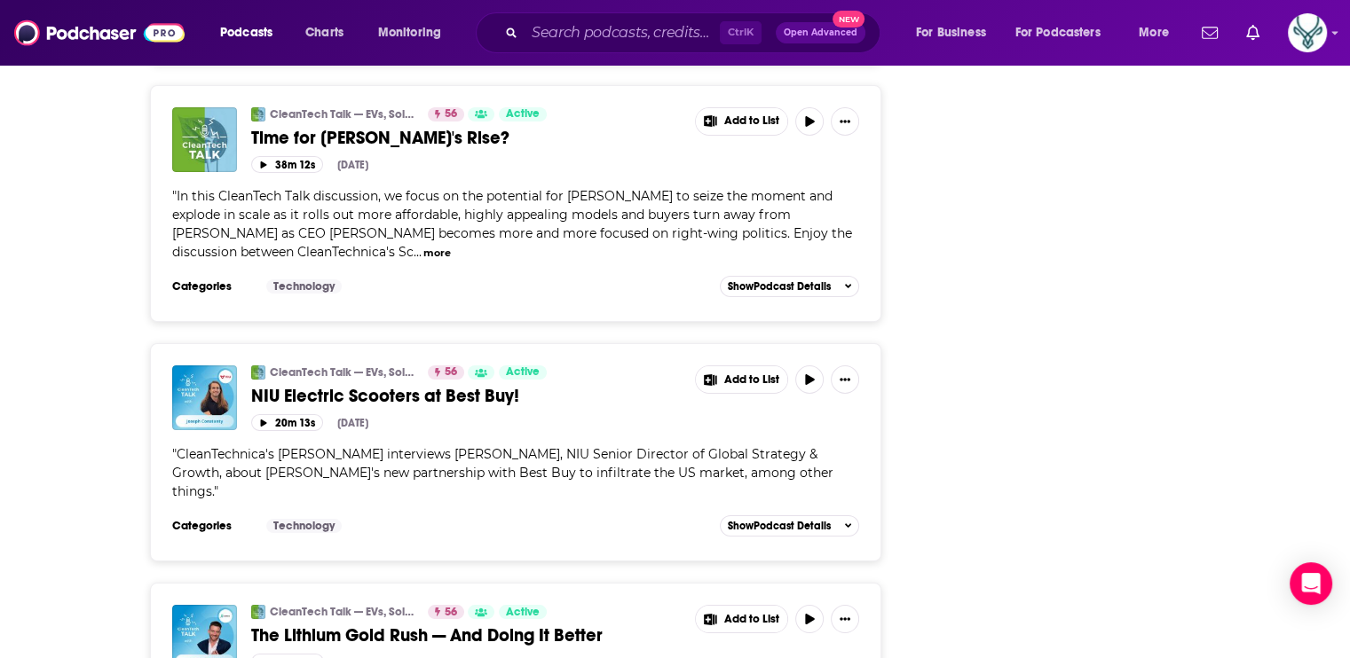
scroll to position [6488, 0]
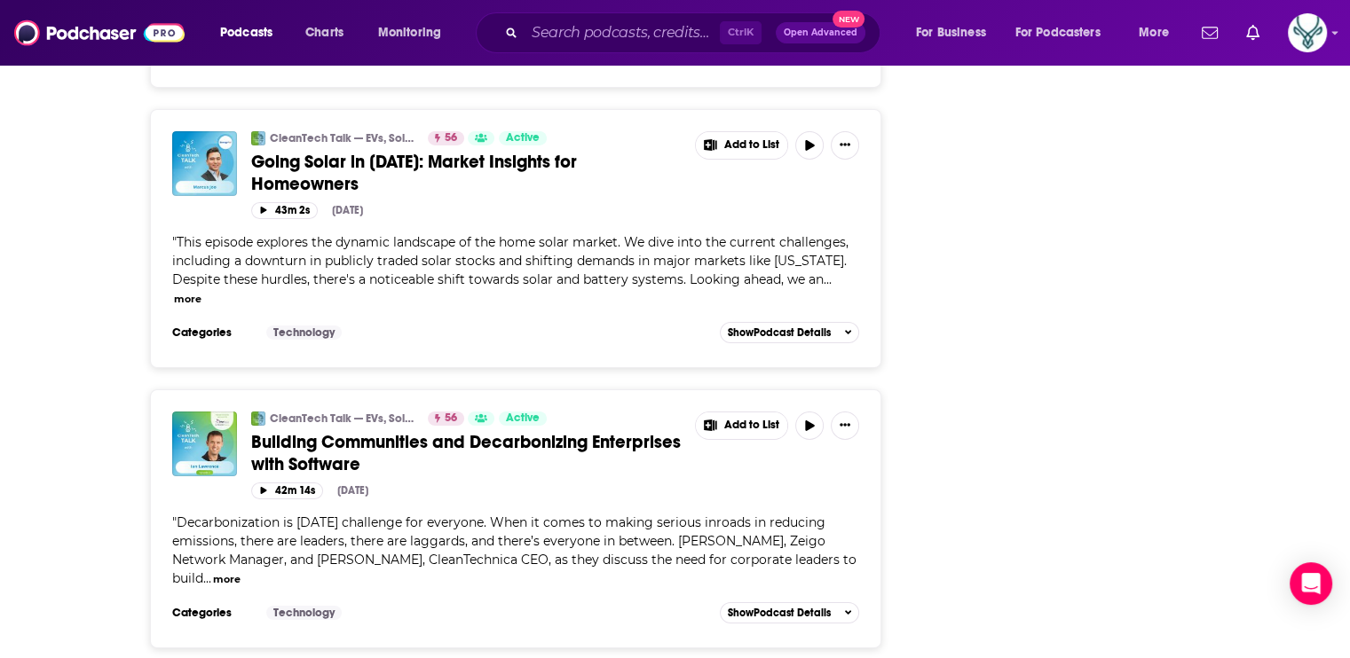
scroll to position [12918, 0]
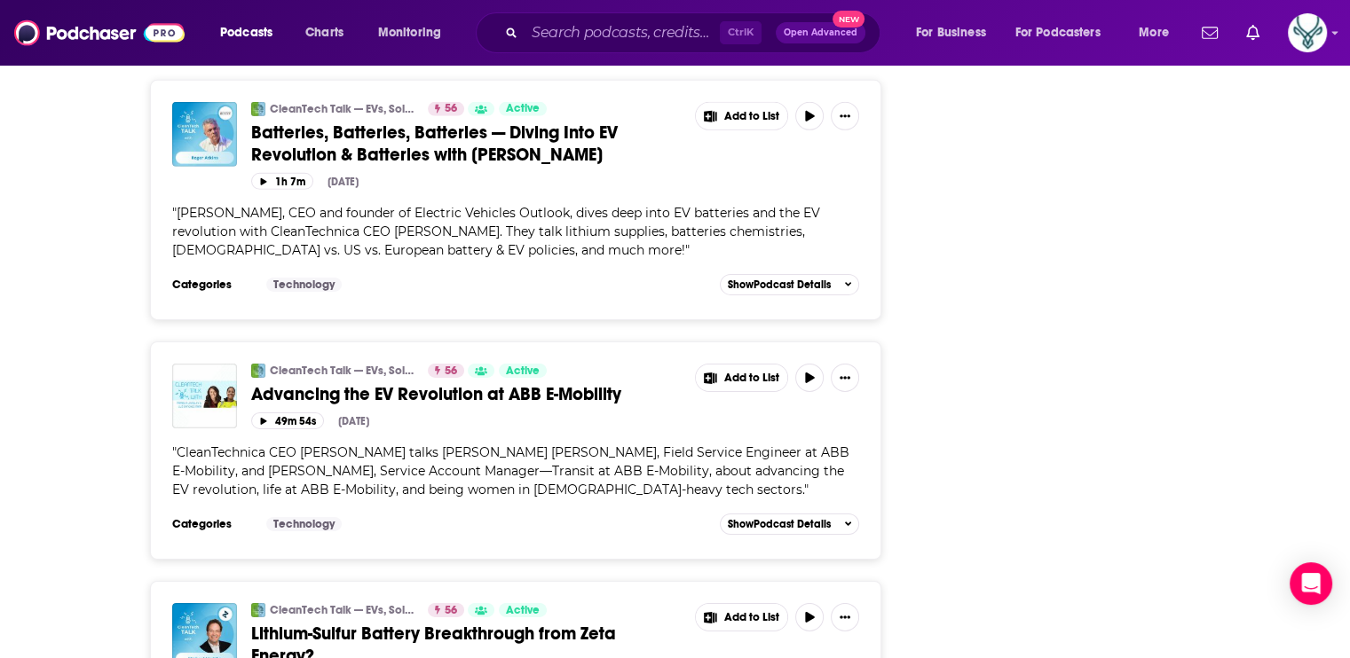
scroll to position [19179, 0]
